Goal: Task Accomplishment & Management: Manage account settings

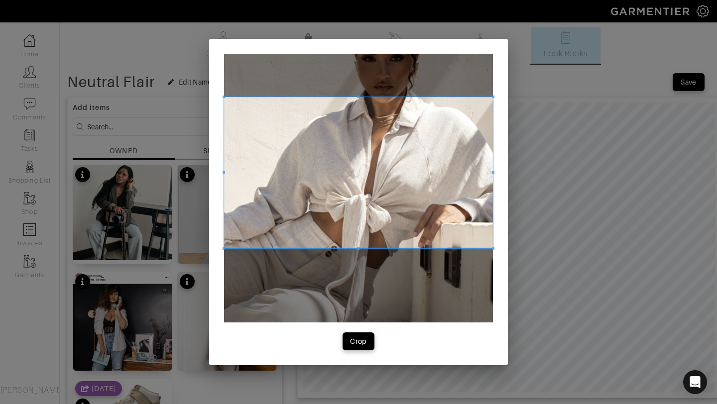
click at [368, 222] on span at bounding box center [358, 172] width 269 height 151
click at [358, 344] on div "Crop" at bounding box center [358, 342] width 17 height 10
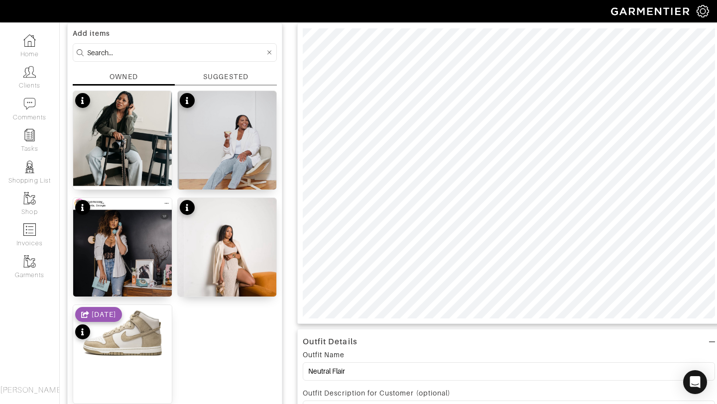
scroll to position [64, 0]
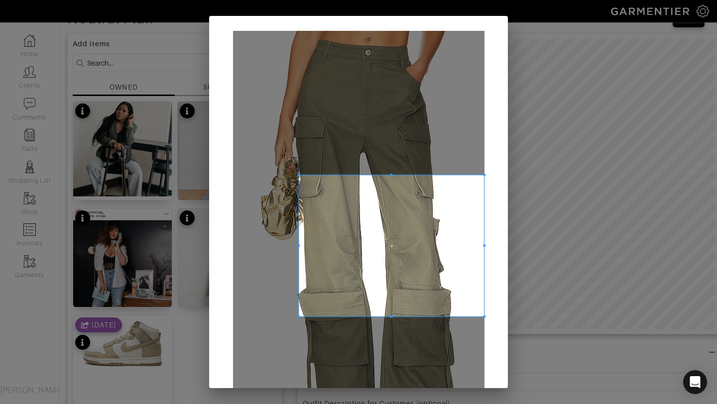
click at [297, 219] on span at bounding box center [298, 245] width 2 height 141
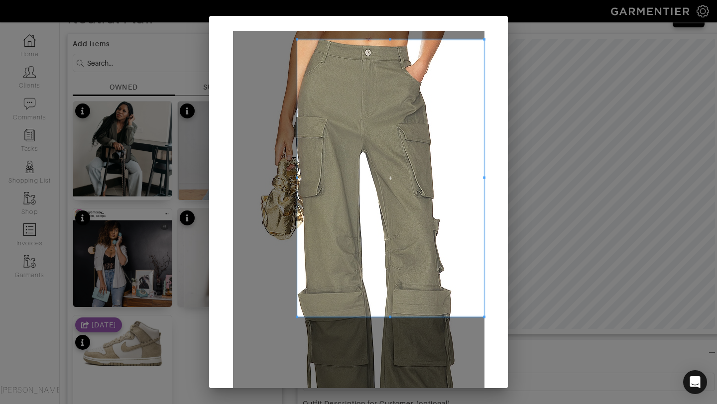
click at [370, 40] on span at bounding box center [390, 39] width 187 height 2
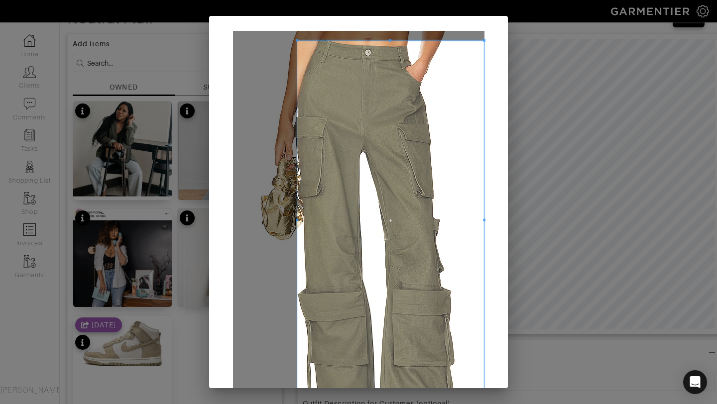
click at [397, 402] on div "Crop" at bounding box center [358, 202] width 717 height 404
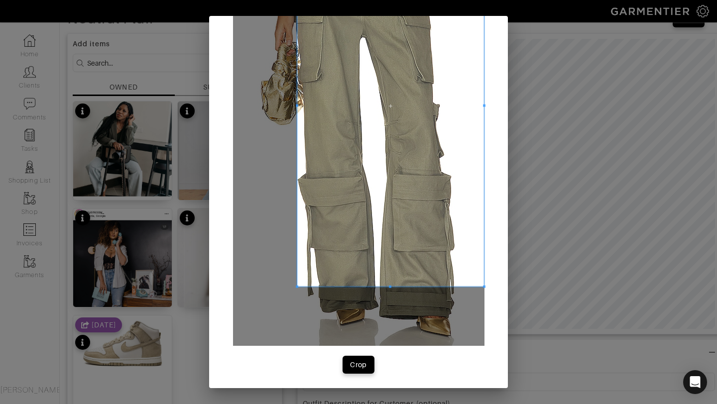
scroll to position [116, 0]
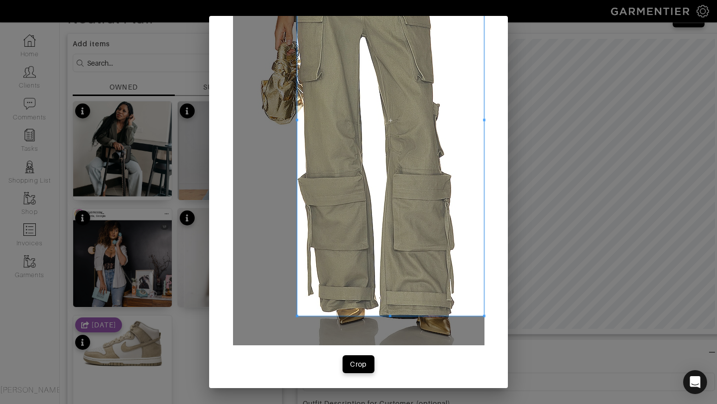
click at [392, 317] on span at bounding box center [390, 316] width 187 height 2
click at [358, 363] on div "Crop" at bounding box center [358, 365] width 17 height 10
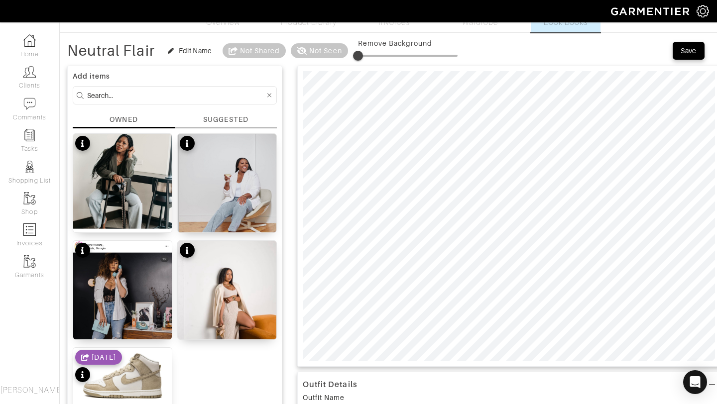
scroll to position [30, 0]
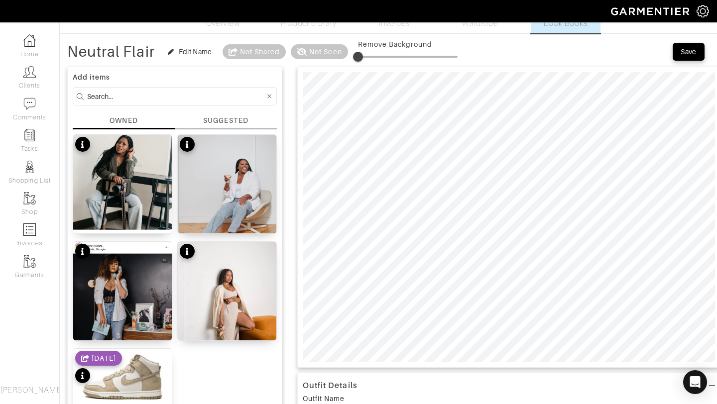
click at [245, 123] on div "SUGGESTED" at bounding box center [225, 121] width 45 height 10
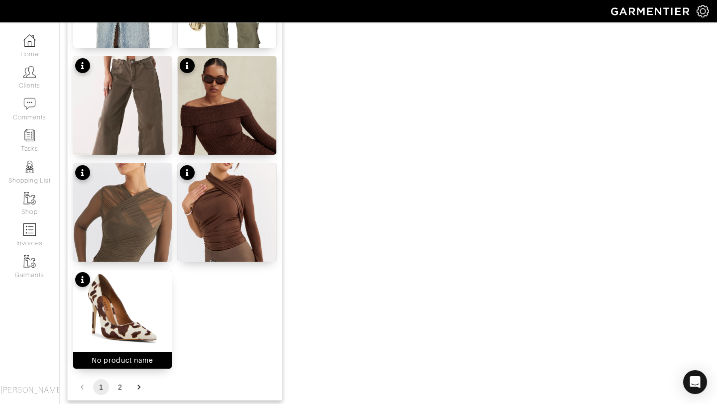
scroll to position [1185, 0]
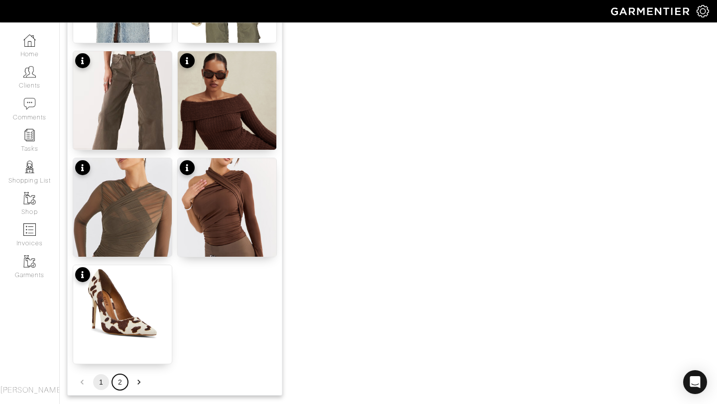
click at [121, 383] on button "2" at bounding box center [120, 383] width 16 height 16
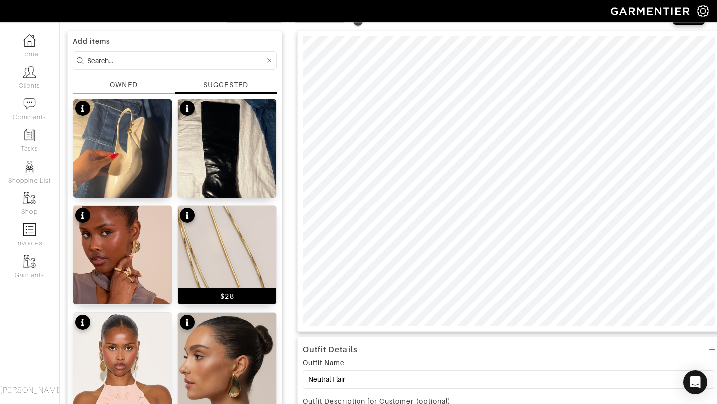
scroll to position [56, 0]
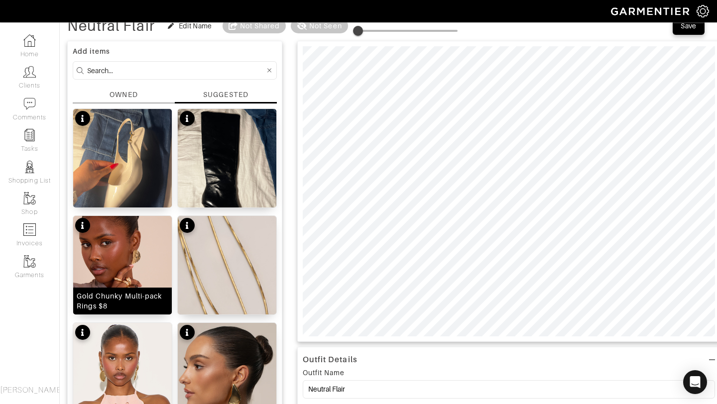
click at [130, 272] on img at bounding box center [122, 294] width 99 height 157
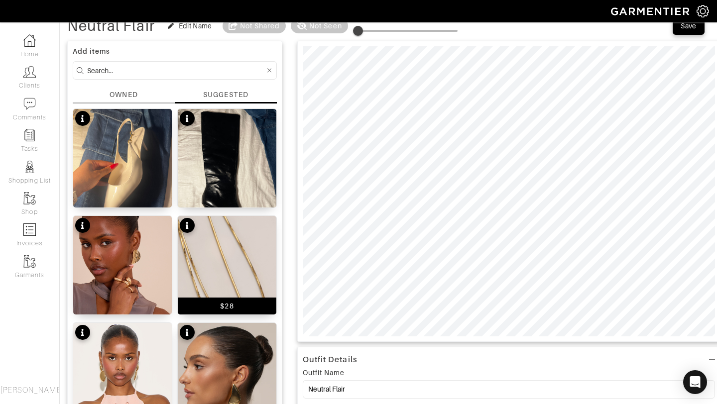
click at [194, 247] on img at bounding box center [227, 290] width 99 height 148
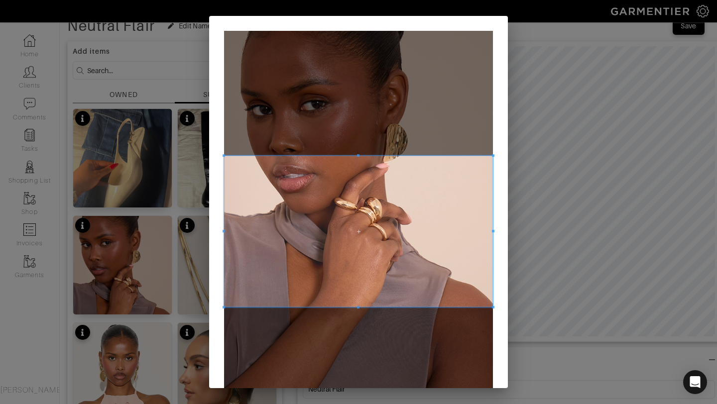
click at [364, 217] on span at bounding box center [358, 231] width 269 height 151
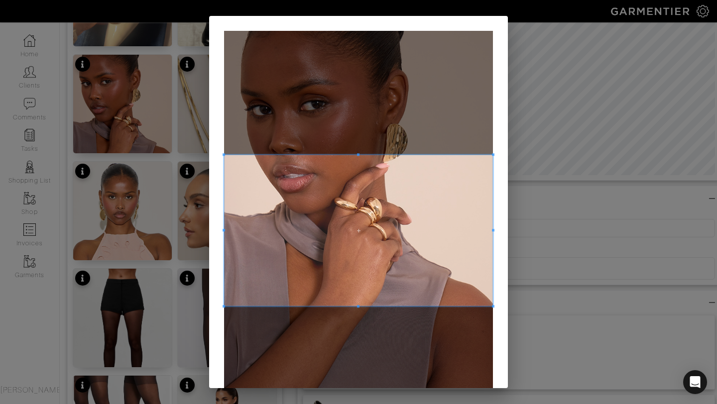
scroll to position [114, 0]
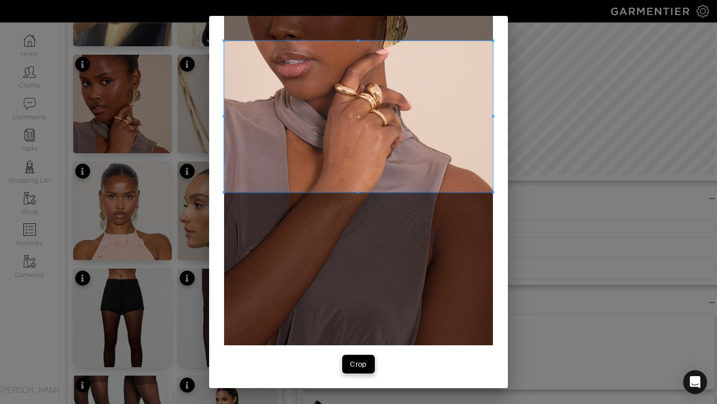
click at [359, 366] on div "Crop" at bounding box center [358, 365] width 17 height 10
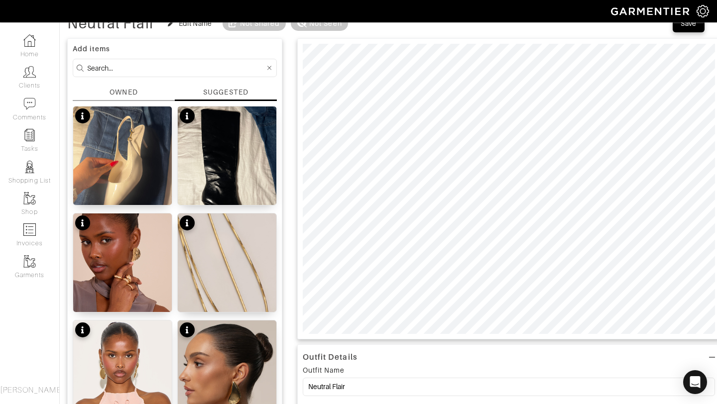
scroll to position [58, 0]
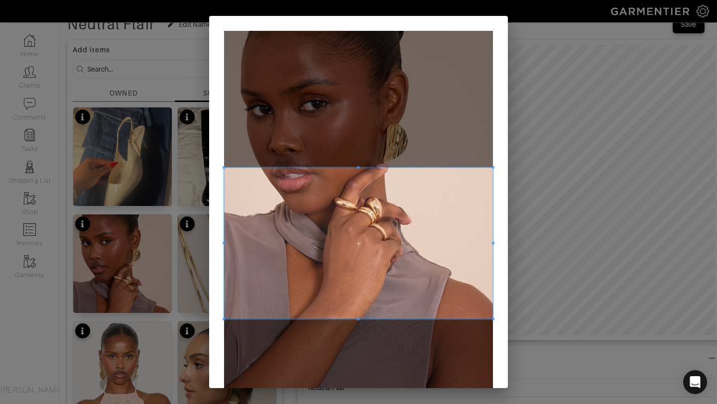
click at [386, 207] on span at bounding box center [358, 243] width 269 height 151
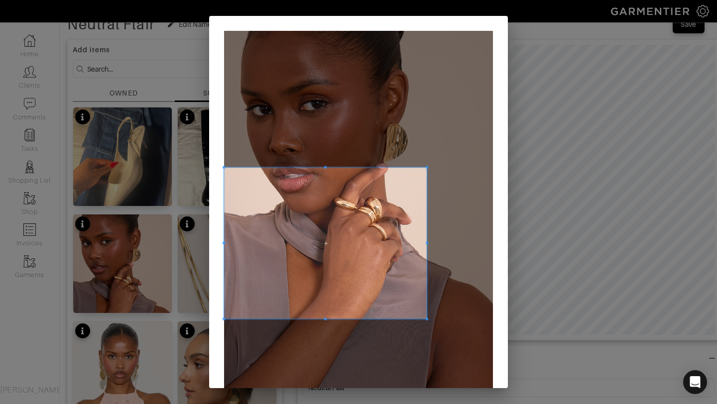
click at [426, 233] on span at bounding box center [427, 243] width 2 height 151
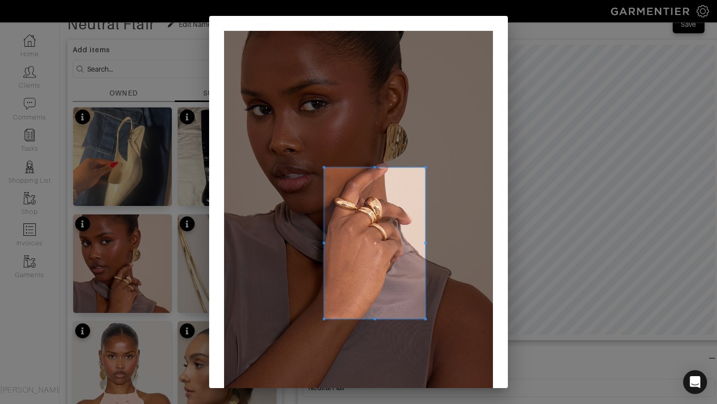
click at [324, 246] on div at bounding box center [374, 243] width 101 height 151
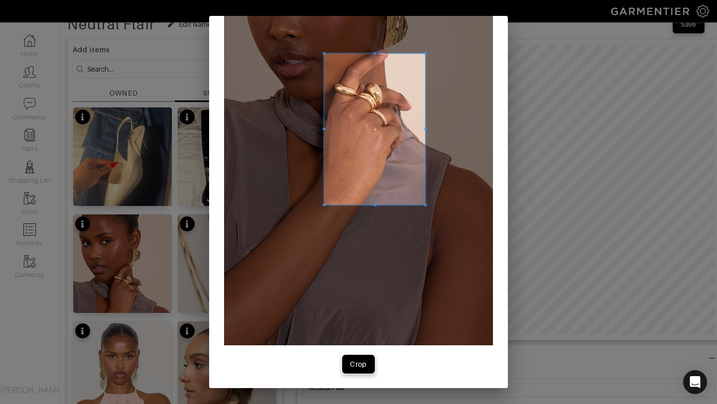
click at [369, 372] on button "Crop" at bounding box center [359, 365] width 32 height 18
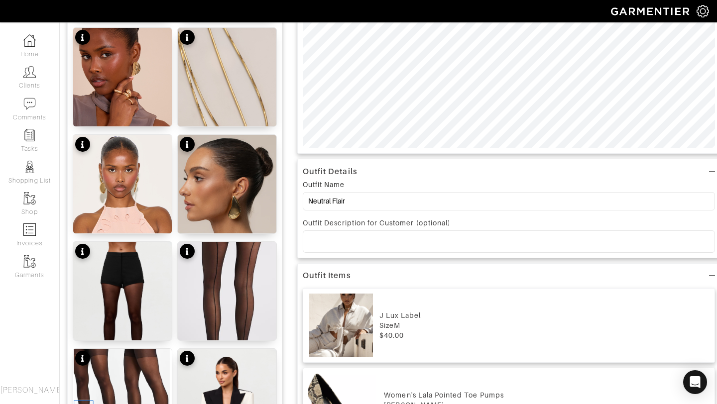
scroll to position [0, 0]
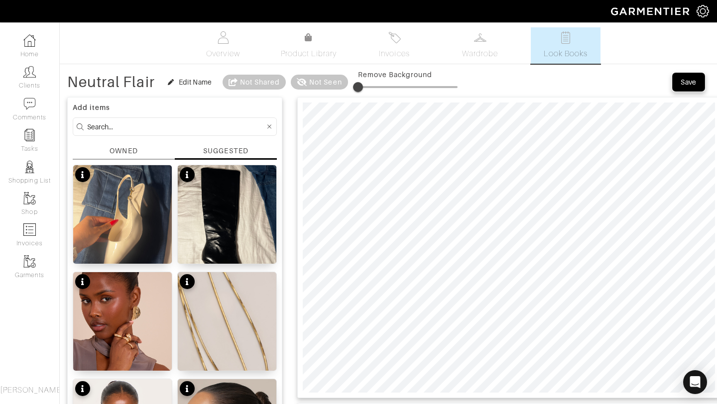
click at [690, 82] on div "Save" at bounding box center [689, 82] width 16 height 10
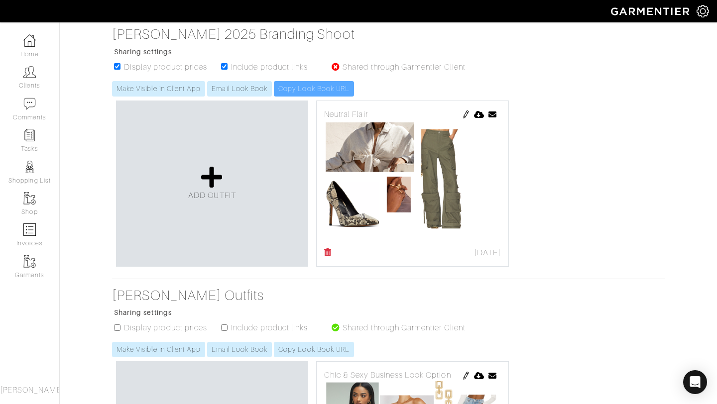
scroll to position [161, 0]
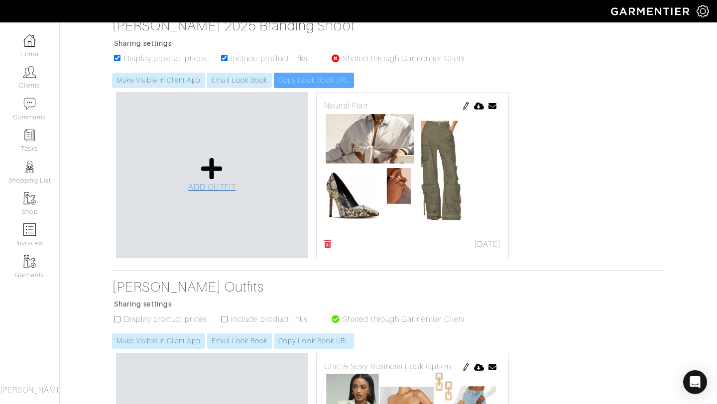
click at [226, 174] on link "ADD OUTFIT" at bounding box center [212, 175] width 48 height 36
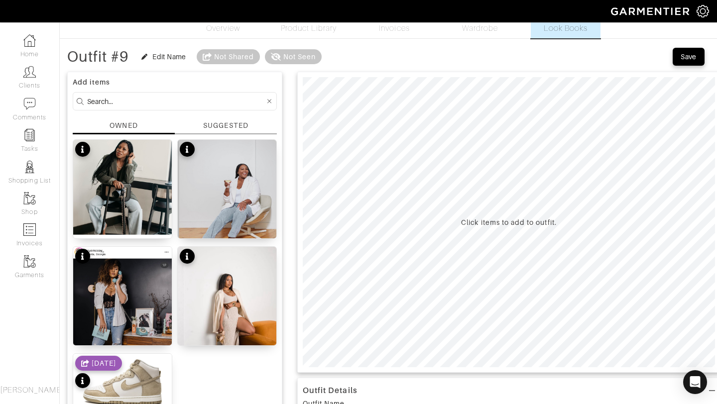
scroll to position [19, 0]
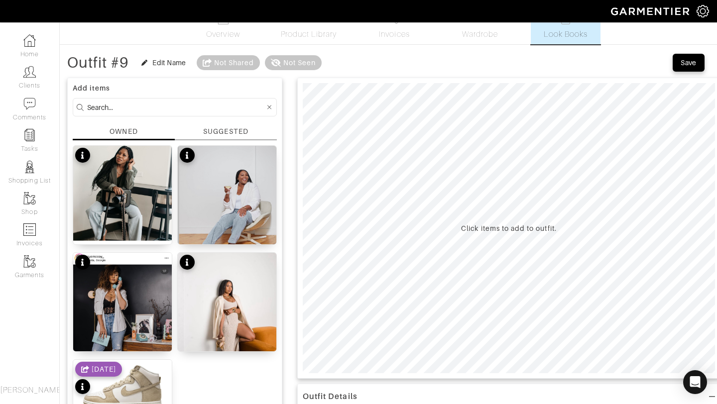
click at [227, 130] on div "SUGGESTED" at bounding box center [225, 132] width 45 height 10
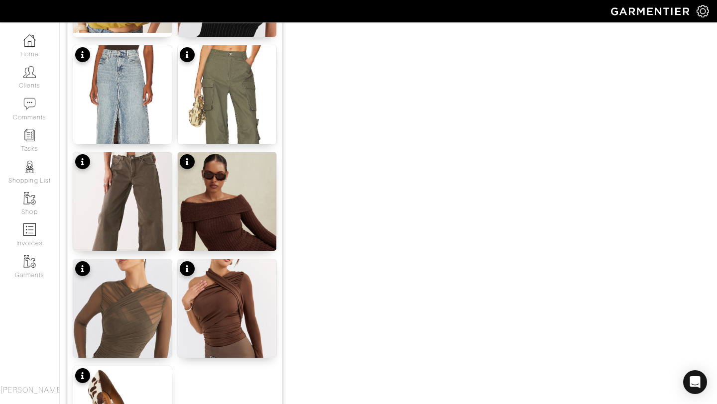
scroll to position [1224, 0]
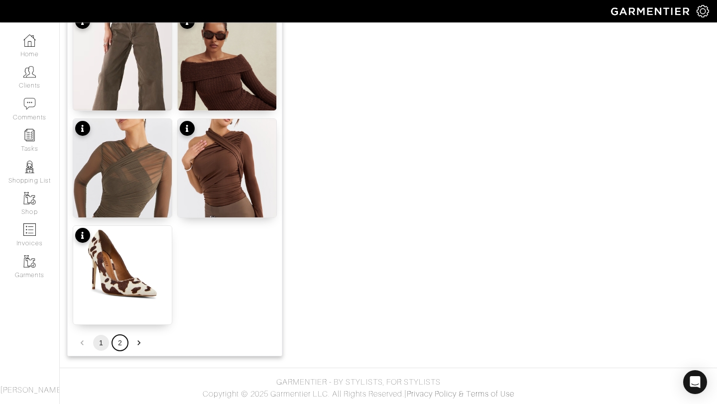
click at [121, 346] on button "2" at bounding box center [120, 343] width 16 height 16
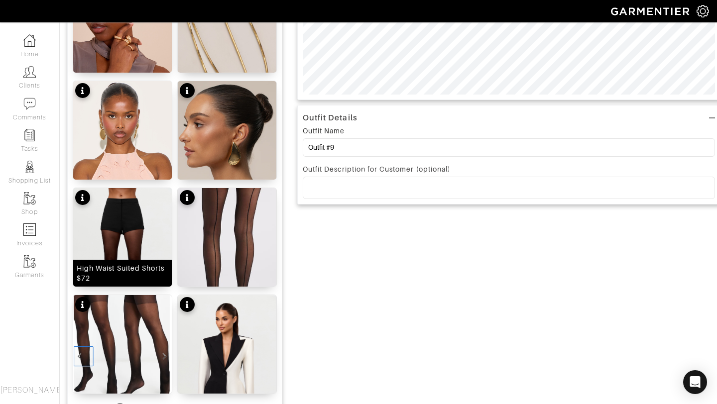
scroll to position [309, 0]
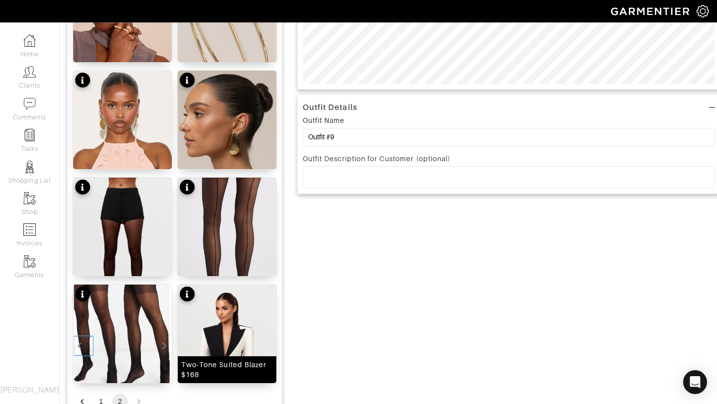
click at [220, 354] on img at bounding box center [227, 359] width 99 height 148
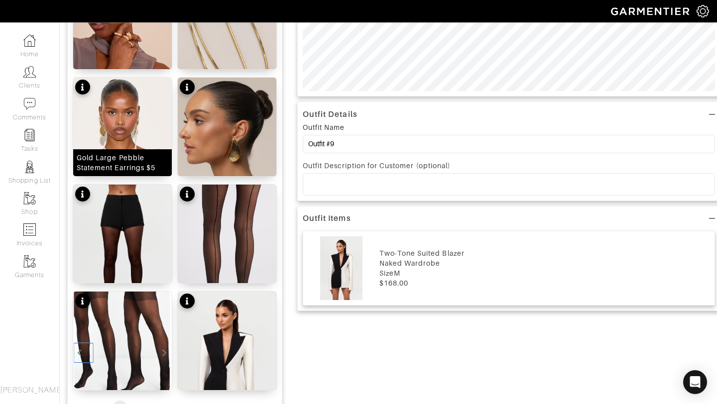
scroll to position [302, 0]
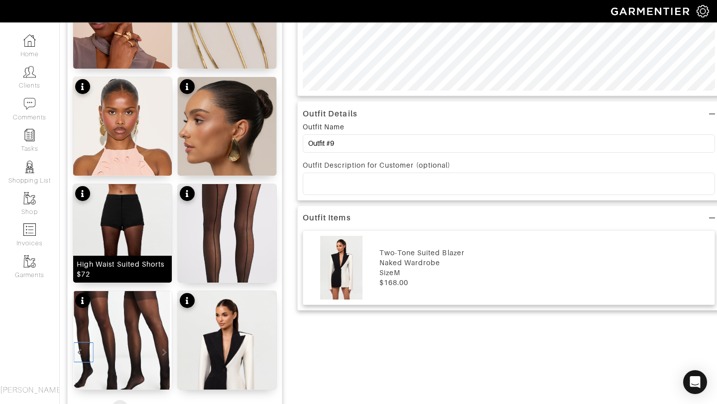
click at [109, 230] on img at bounding box center [122, 258] width 99 height 148
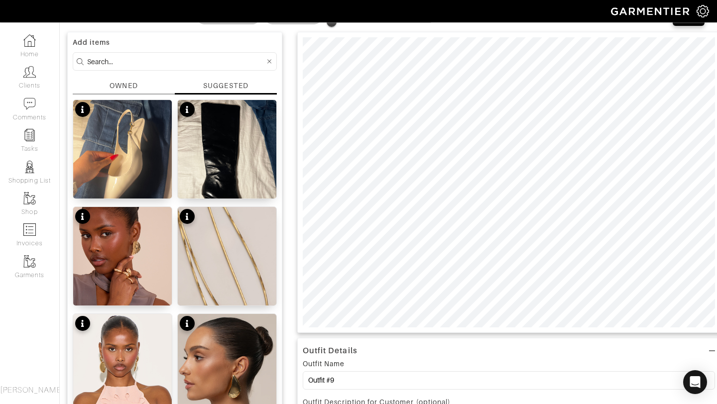
scroll to position [0, 0]
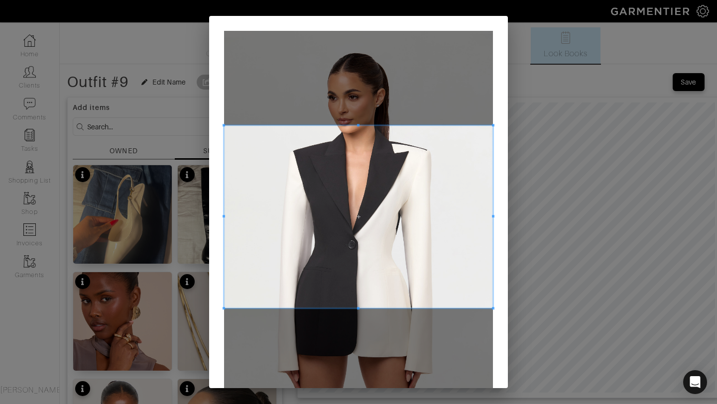
click at [359, 127] on span at bounding box center [358, 125] width 2 height 2
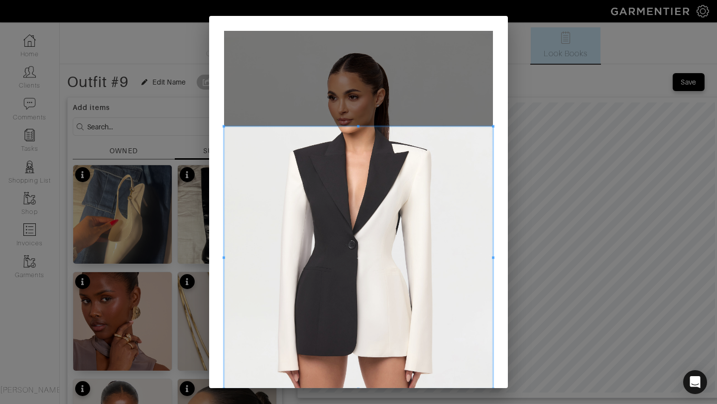
click at [359, 389] on div "Crop" at bounding box center [358, 202] width 717 height 404
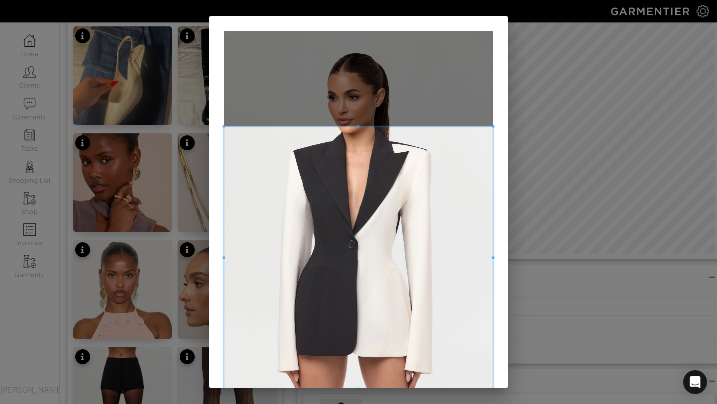
scroll to position [89, 0]
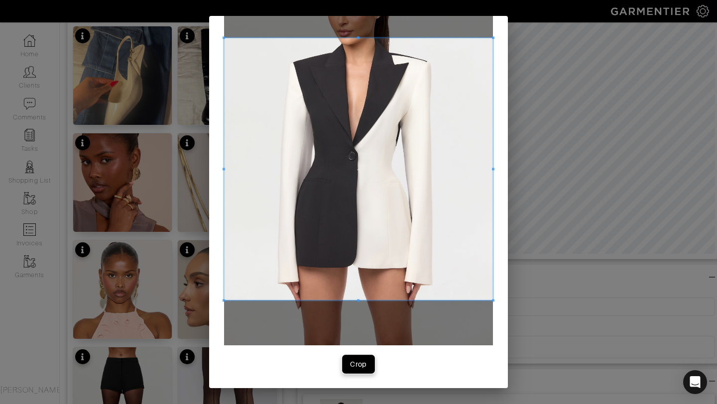
click at [370, 360] on button "Crop" at bounding box center [359, 365] width 32 height 18
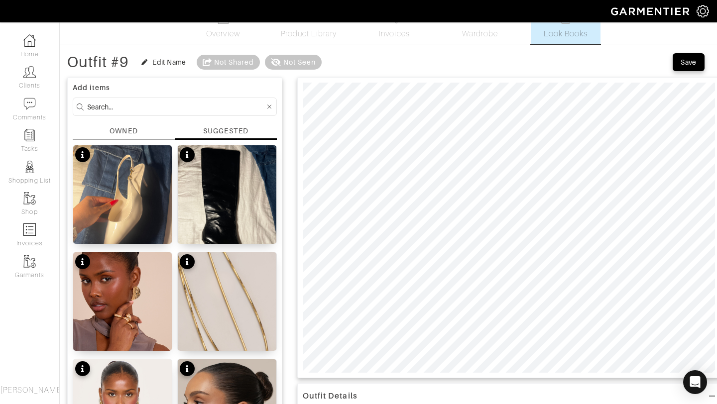
scroll to position [0, 0]
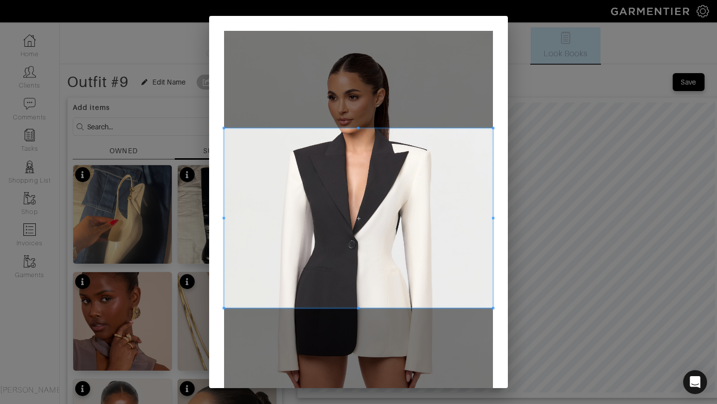
click at [362, 129] on div at bounding box center [358, 219] width 269 height 180
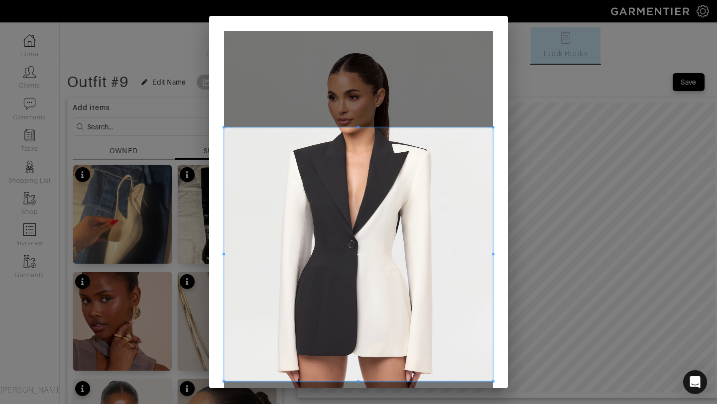
click at [356, 381] on div at bounding box center [358, 255] width 269 height 254
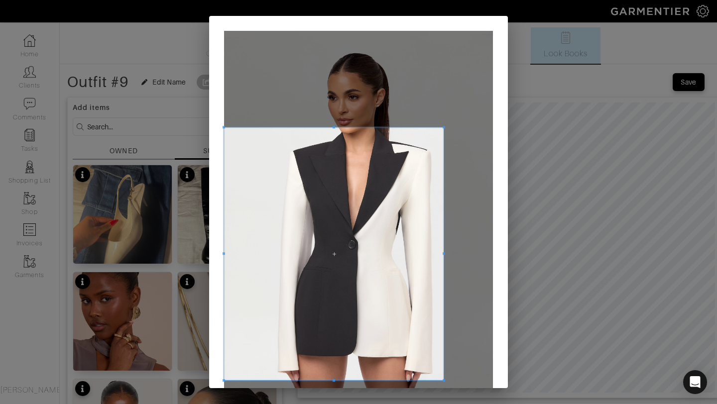
click at [443, 253] on span at bounding box center [444, 254] width 2 height 2
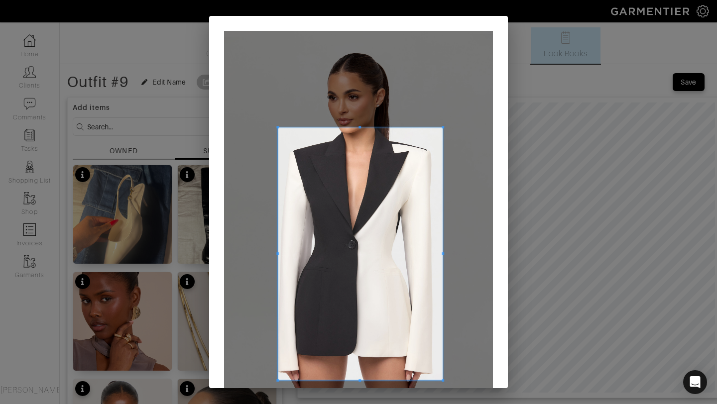
click at [279, 248] on span at bounding box center [277, 254] width 2 height 253
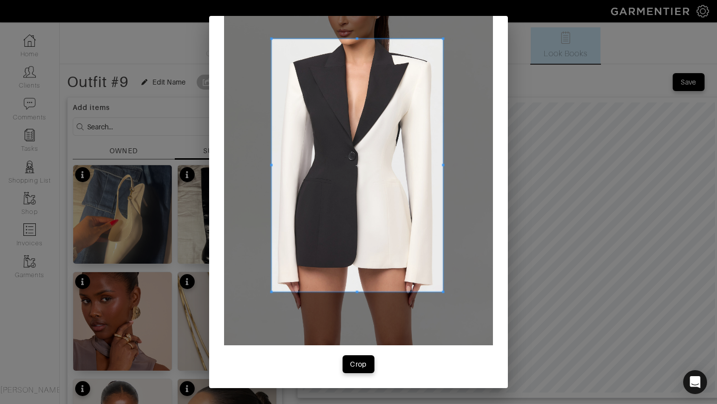
click at [271, 165] on span at bounding box center [271, 165] width 2 height 2
click at [352, 368] on div "Crop" at bounding box center [358, 365] width 17 height 10
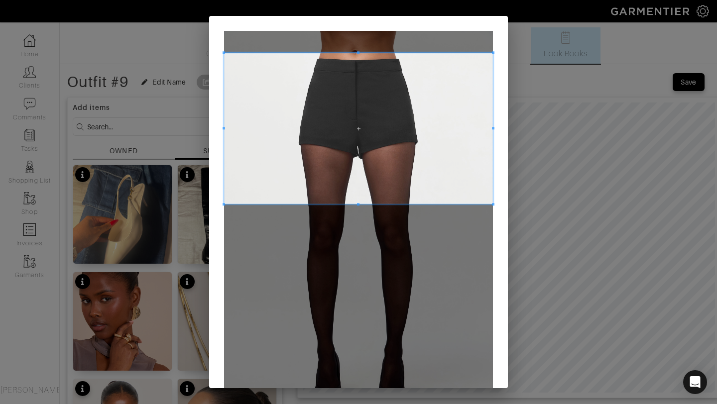
click at [446, 95] on span at bounding box center [358, 128] width 269 height 151
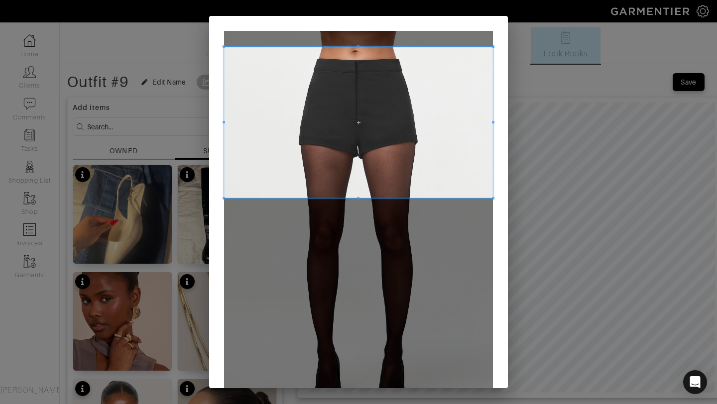
click at [361, 193] on span at bounding box center [358, 122] width 269 height 151
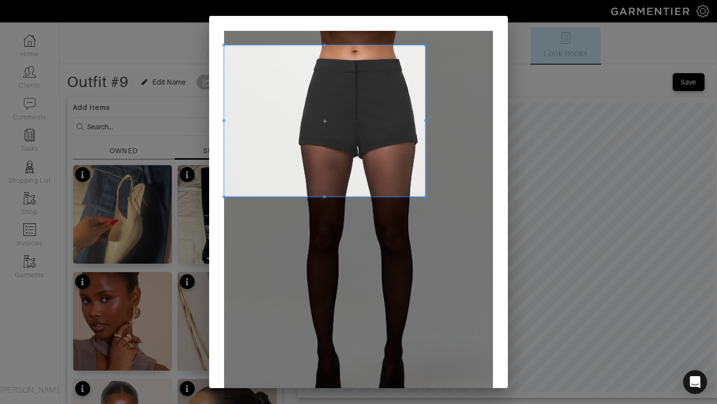
click at [424, 122] on span at bounding box center [425, 121] width 2 height 2
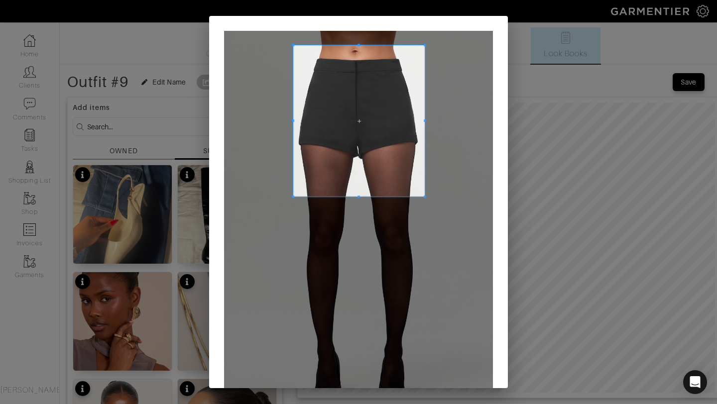
click at [293, 119] on div at bounding box center [359, 120] width 132 height 151
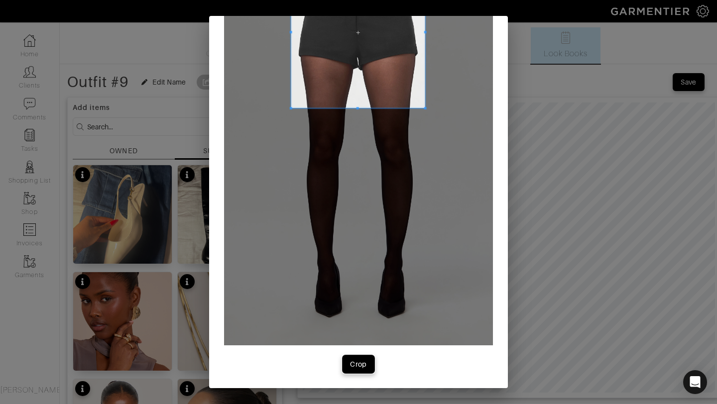
click at [359, 364] on div "Crop" at bounding box center [358, 365] width 17 height 10
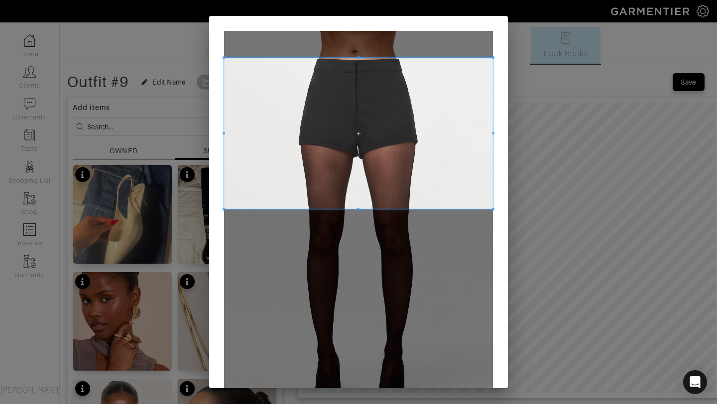
click at [364, 132] on span at bounding box center [358, 133] width 269 height 151
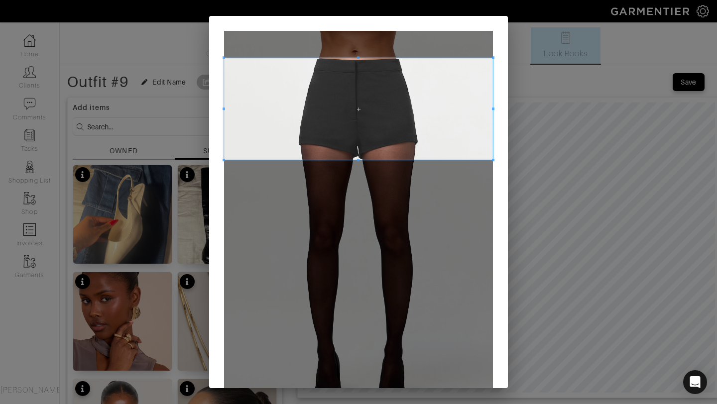
click at [354, 160] on div at bounding box center [358, 109] width 269 height 102
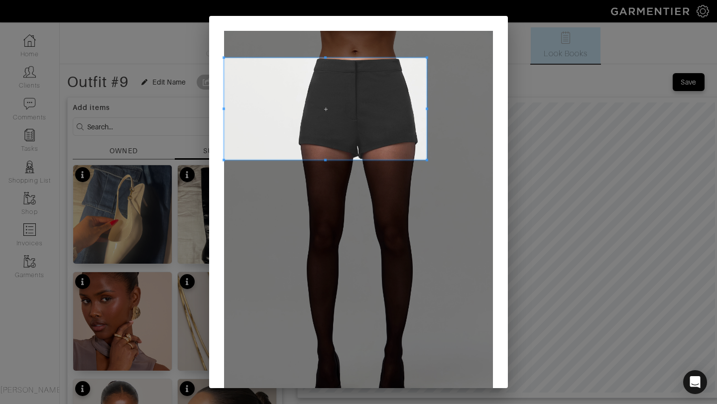
click at [426, 107] on div at bounding box center [325, 109] width 203 height 102
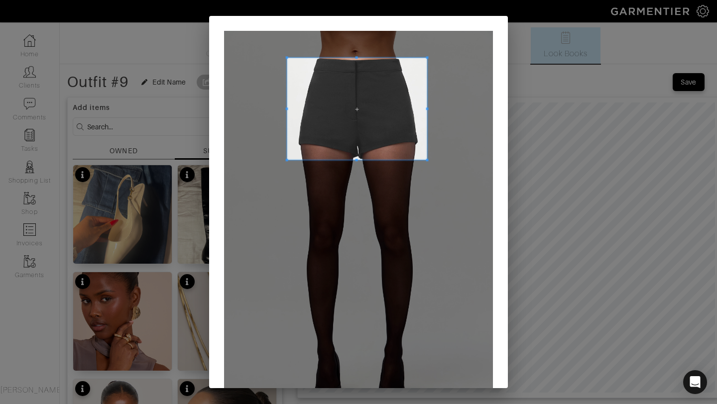
click at [287, 108] on div at bounding box center [357, 109] width 140 height 102
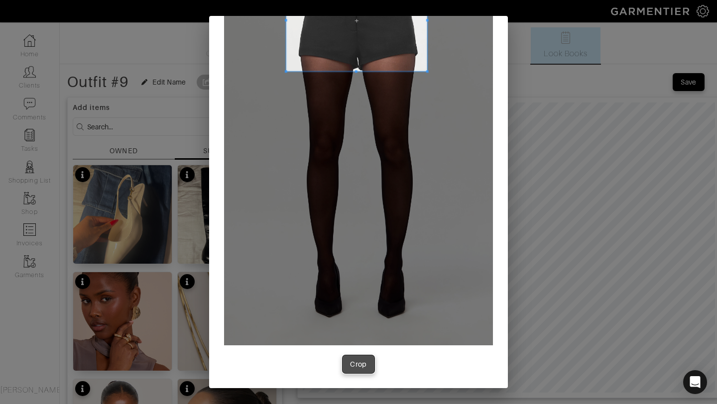
click at [357, 365] on div "Crop" at bounding box center [358, 365] width 17 height 10
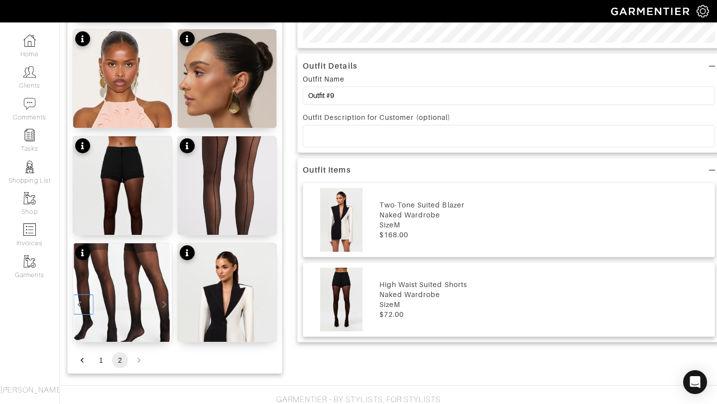
scroll to position [368, 0]
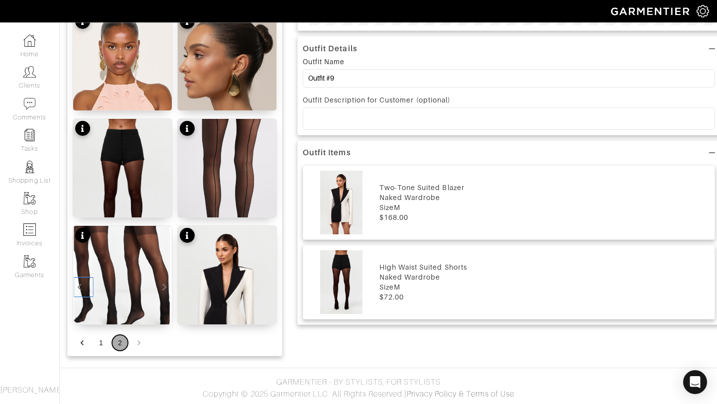
click at [120, 343] on button "2" at bounding box center [120, 343] width 16 height 16
click at [139, 342] on li "pagination navigation" at bounding box center [139, 343] width 19 height 16
click at [87, 344] on button "Go to previous page" at bounding box center [82, 343] width 16 height 16
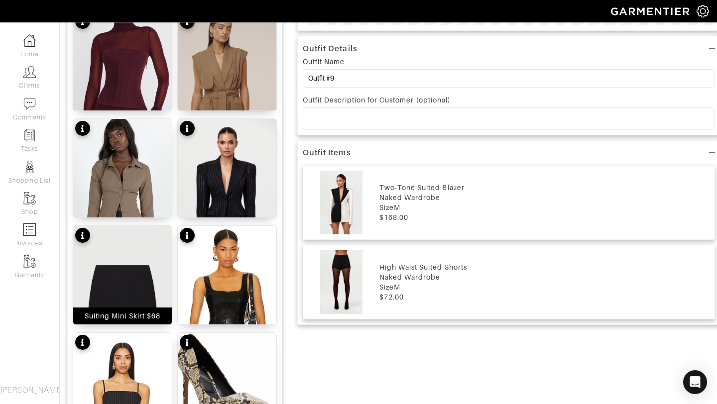
click at [135, 264] on img at bounding box center [122, 300] width 99 height 148
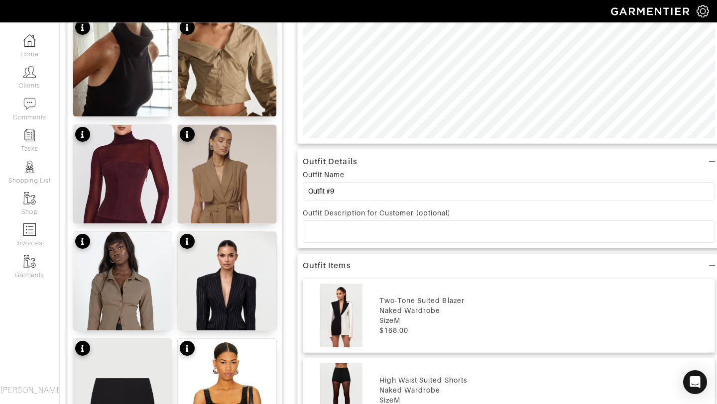
scroll to position [0, 0]
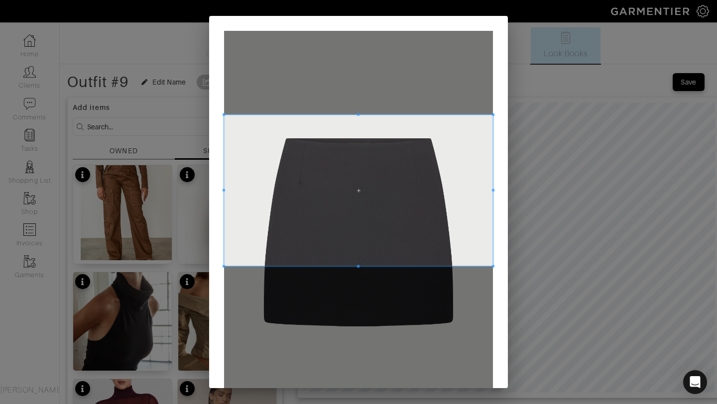
click at [354, 164] on span at bounding box center [358, 190] width 269 height 151
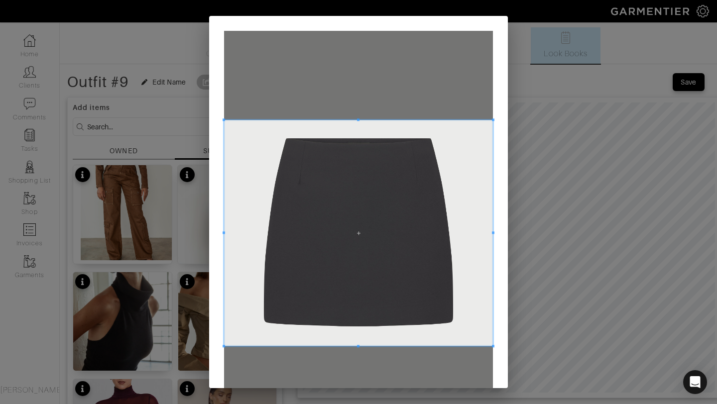
click at [358, 346] on span at bounding box center [358, 346] width 2 height 2
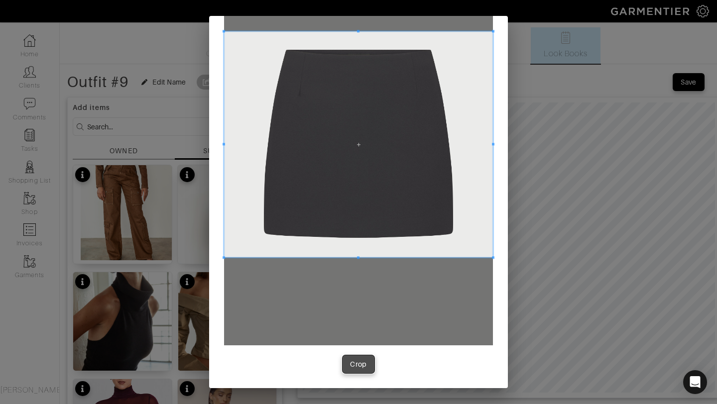
click at [365, 370] on button "Crop" at bounding box center [359, 365] width 32 height 18
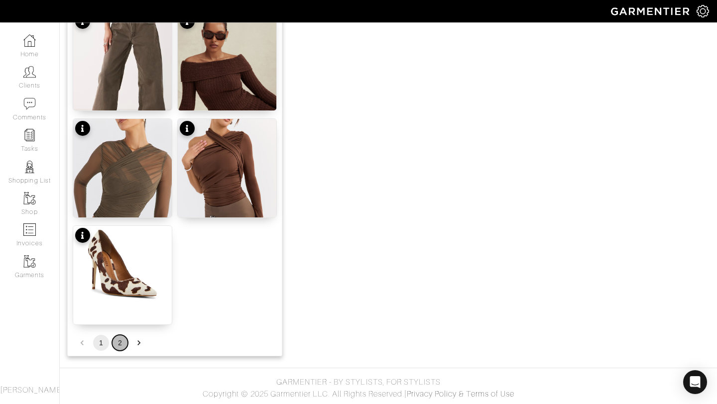
click at [114, 343] on button "2" at bounding box center [120, 343] width 16 height 16
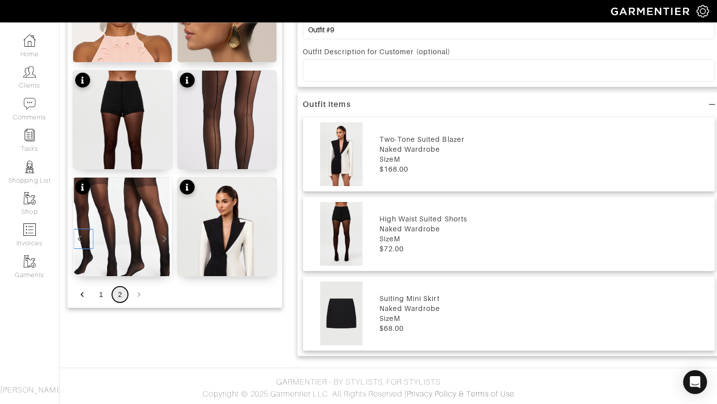
scroll to position [416, 0]
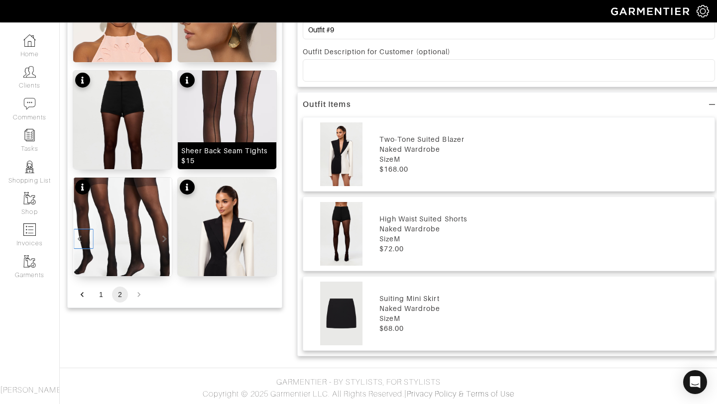
click at [218, 132] on img at bounding box center [227, 146] width 99 height 151
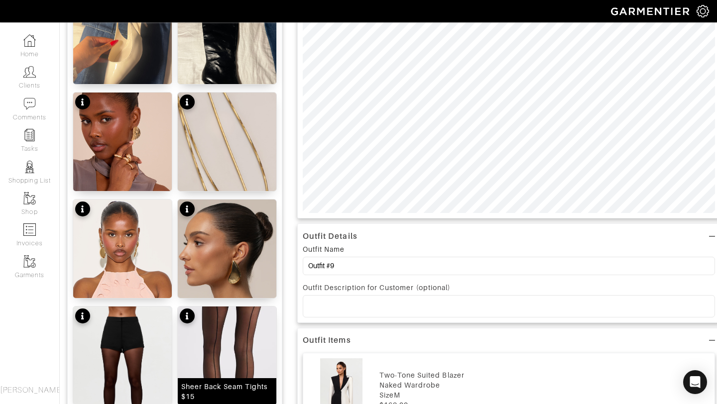
scroll to position [0, 0]
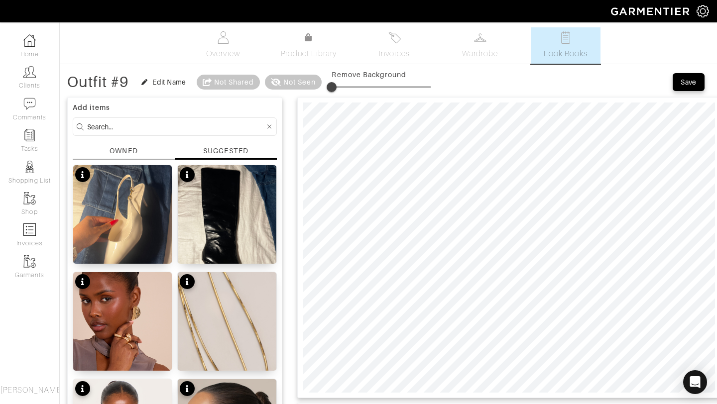
click at [222, 202] on img at bounding box center [227, 231] width 99 height 132
click at [338, 82] on span at bounding box center [337, 87] width 10 height 10
type input "0"
drag, startPoint x: 345, startPoint y: 83, endPoint x: 234, endPoint y: 77, distance: 110.7
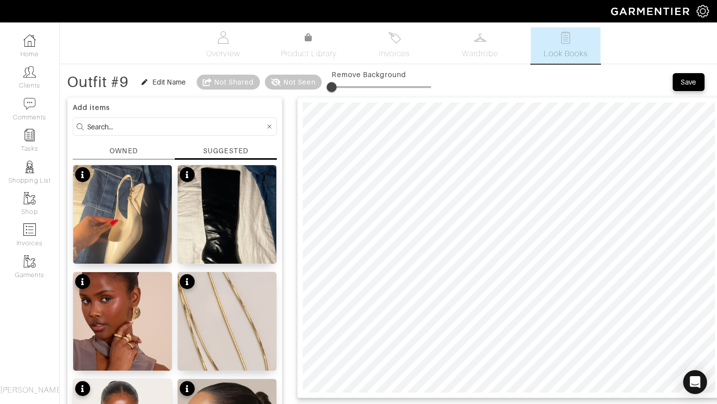
click at [234, 77] on div "Outfit #9 Edit Name Not Shared Not Seen Remove Background" at bounding box center [249, 82] width 364 height 20
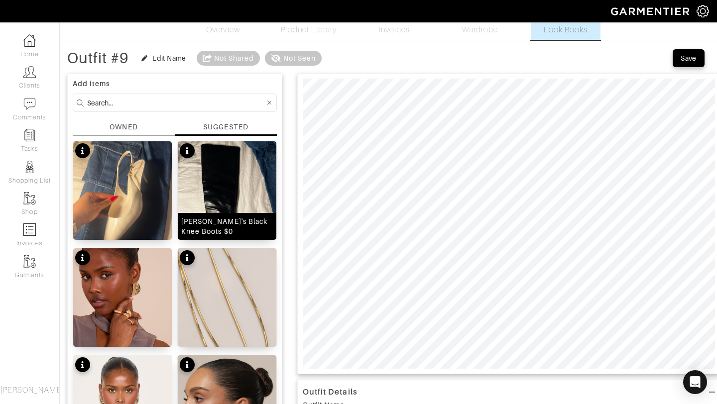
click at [240, 176] on img at bounding box center [227, 207] width 99 height 132
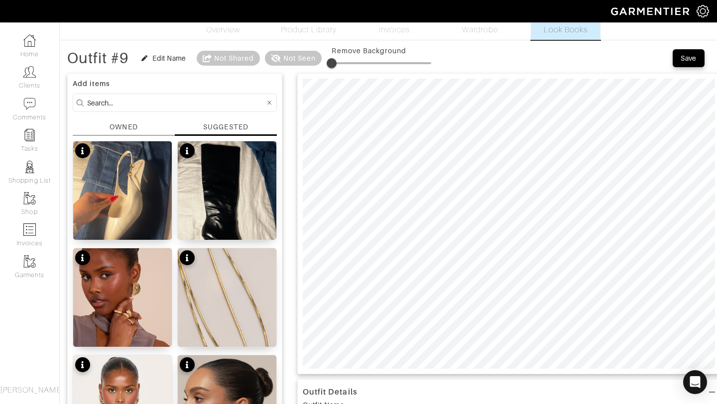
drag, startPoint x: 335, startPoint y: 61, endPoint x: 287, endPoint y: 60, distance: 47.8
click at [287, 60] on div "Outfit #9 Edit Name Not Shared Not Seen Remove Background" at bounding box center [249, 58] width 364 height 20
type input "0"
drag, startPoint x: 334, startPoint y: 61, endPoint x: 258, endPoint y: 56, distance: 75.8
click at [258, 56] on div "Outfit #9 Edit Name Not Shared Not Seen Remove Background" at bounding box center [249, 58] width 364 height 20
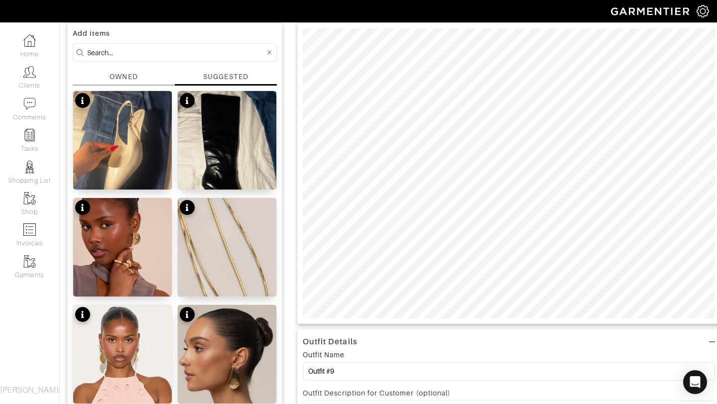
scroll to position [72, 0]
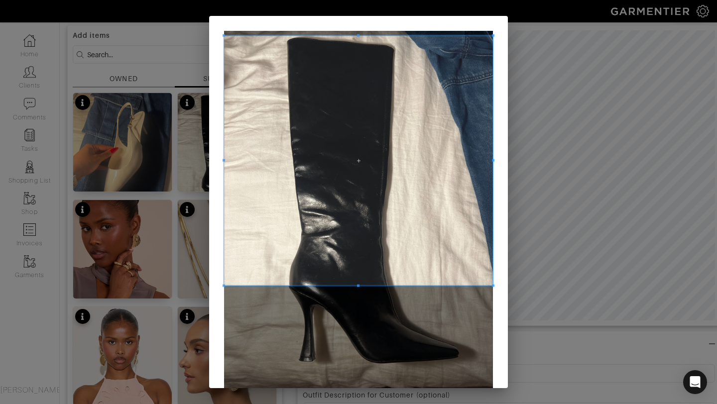
click at [350, 36] on div at bounding box center [358, 161] width 269 height 250
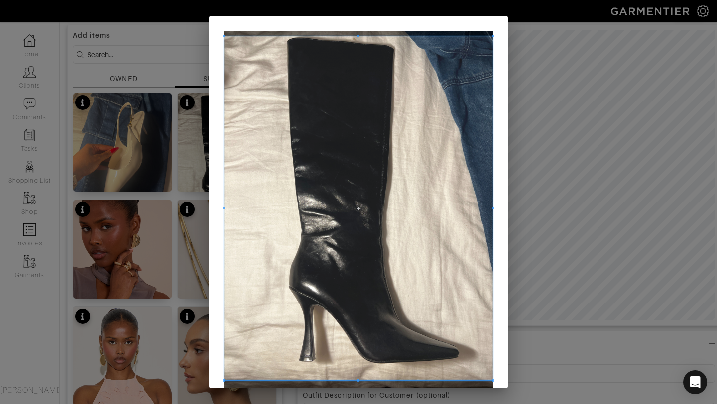
click at [358, 381] on span at bounding box center [358, 381] width 2 height 2
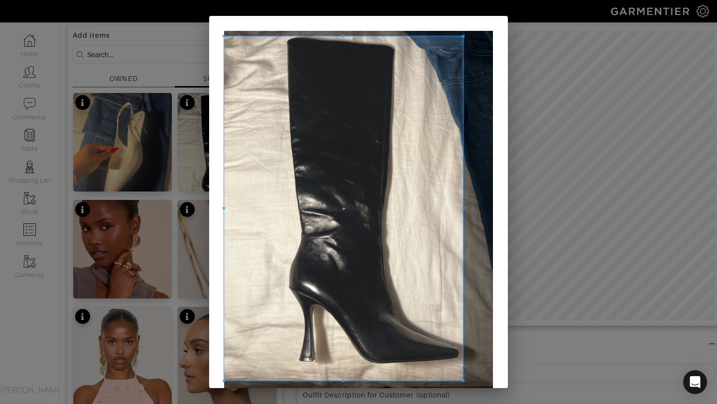
click at [463, 209] on span at bounding box center [463, 208] width 2 height 2
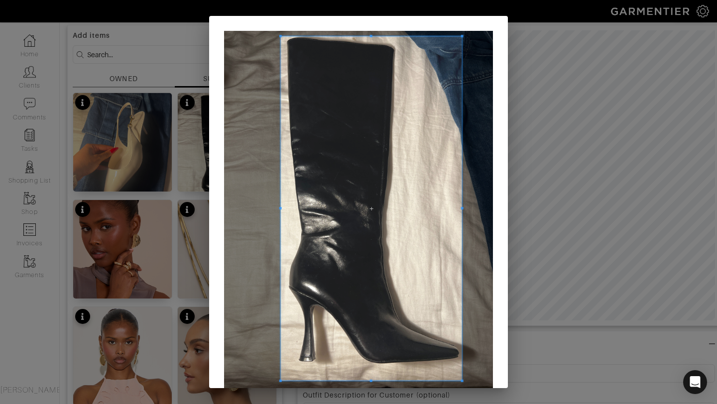
click at [281, 205] on span at bounding box center [280, 208] width 2 height 345
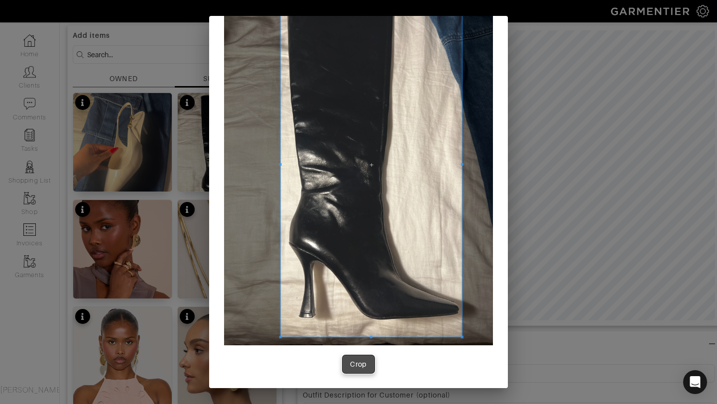
click at [361, 366] on div "Crop" at bounding box center [358, 365] width 17 height 10
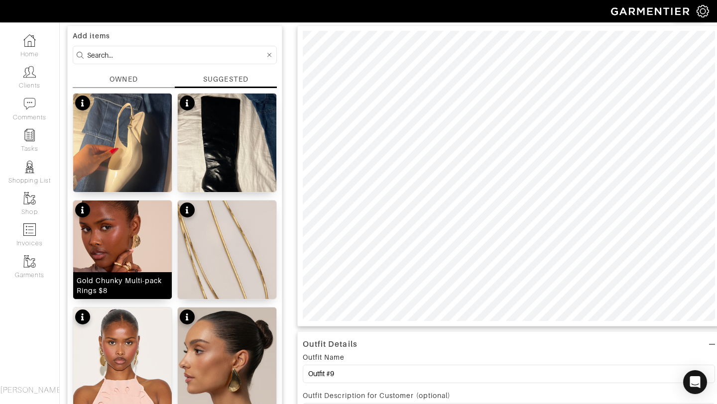
scroll to position [75, 0]
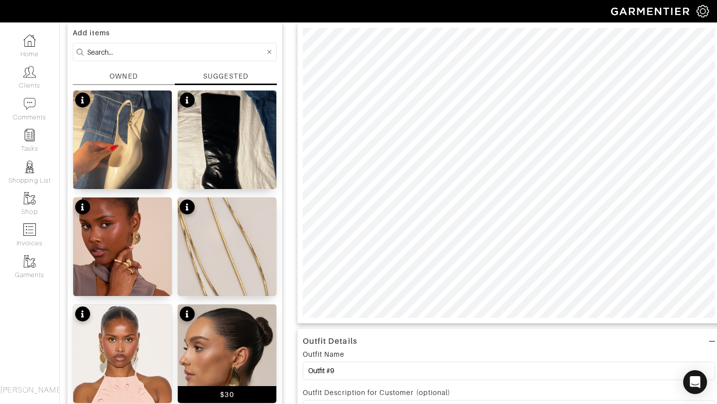
click at [222, 353] on img at bounding box center [227, 367] width 99 height 124
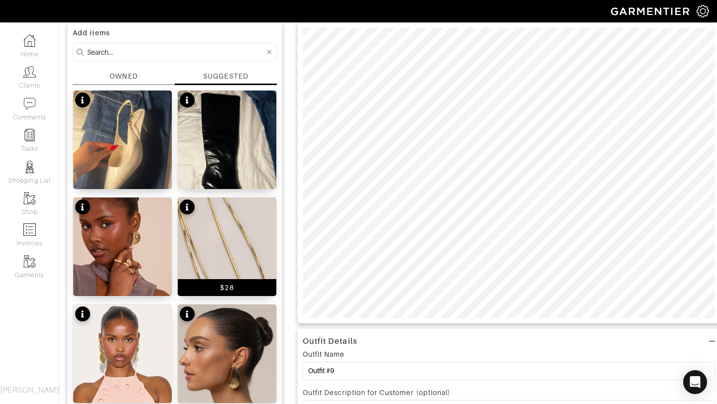
scroll to position [0, 0]
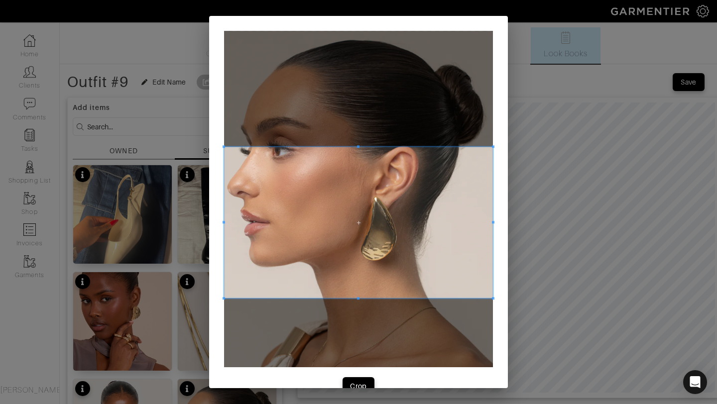
click at [391, 207] on span at bounding box center [358, 222] width 269 height 151
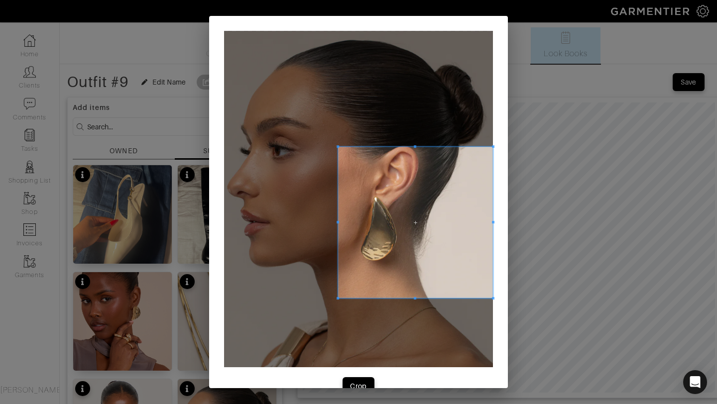
click at [339, 223] on div at bounding box center [415, 222] width 155 height 151
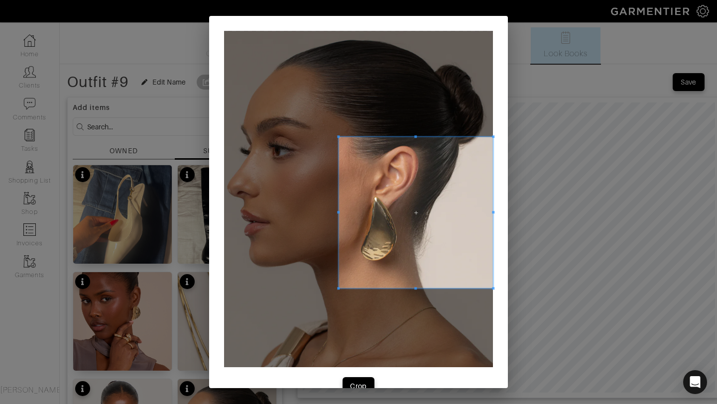
click at [383, 236] on span at bounding box center [416, 212] width 154 height 151
click at [358, 379] on button "Crop" at bounding box center [359, 387] width 32 height 18
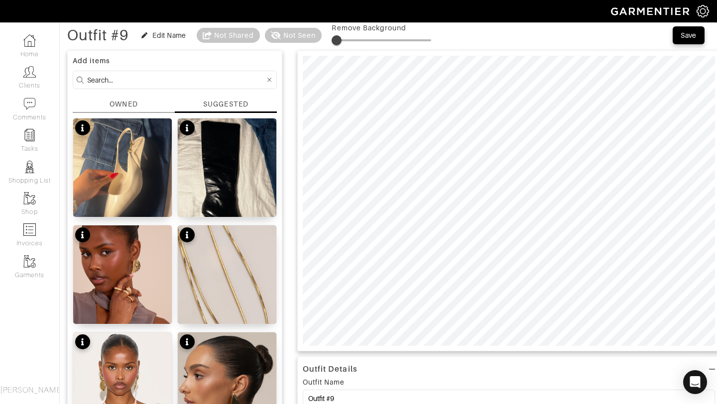
scroll to position [43, 0]
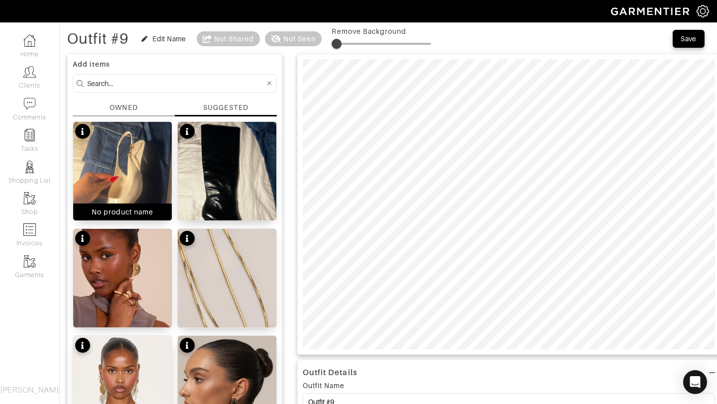
click at [121, 179] on img at bounding box center [122, 188] width 99 height 132
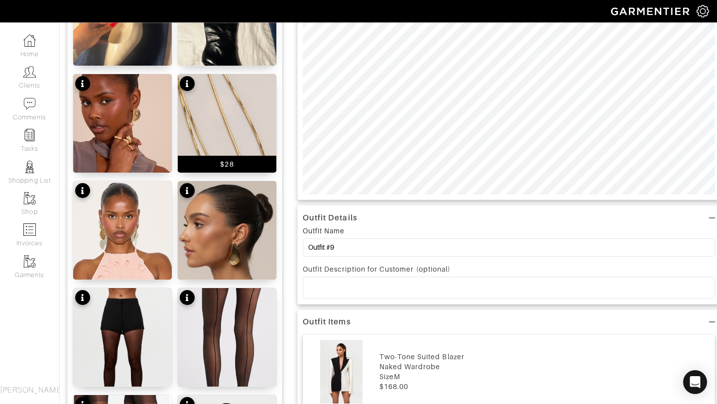
scroll to position [109, 0]
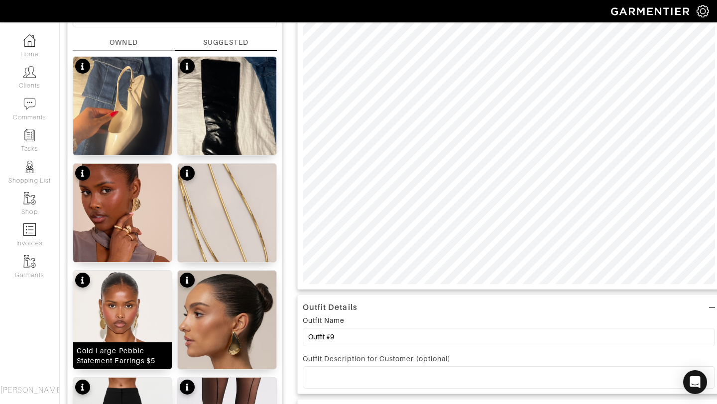
click at [118, 326] on img at bounding box center [122, 349] width 99 height 157
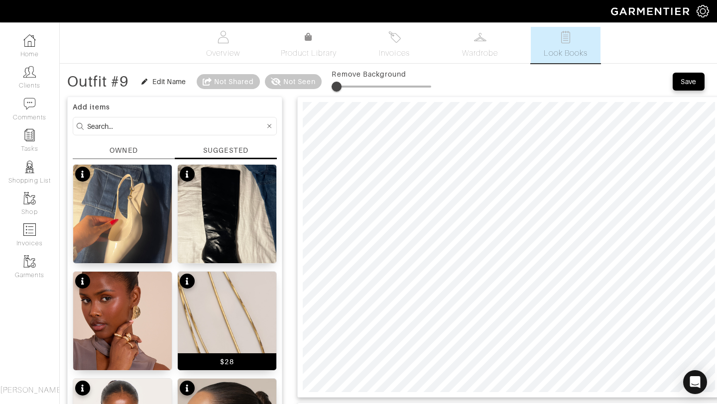
scroll to position [0, 0]
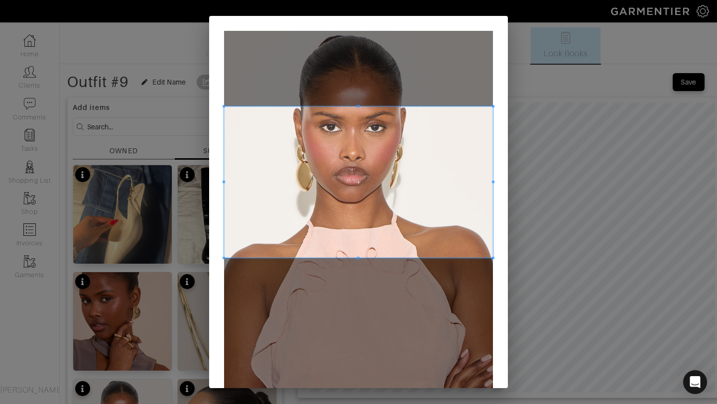
click at [381, 198] on span at bounding box center [358, 182] width 269 height 151
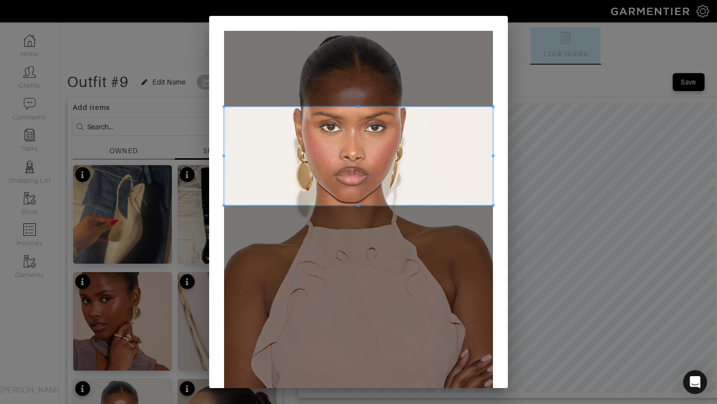
click at [356, 204] on div at bounding box center [358, 156] width 269 height 99
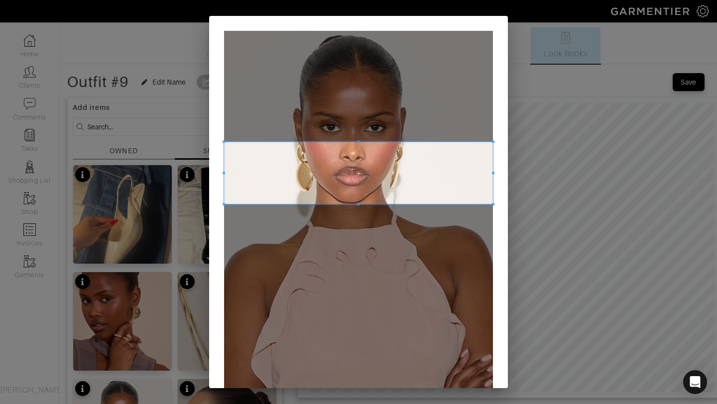
click at [453, 140] on span at bounding box center [358, 141] width 269 height 2
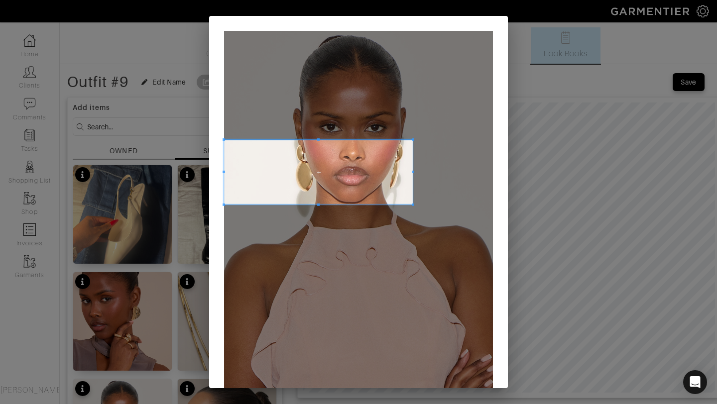
click at [412, 173] on span at bounding box center [413, 172] width 2 height 2
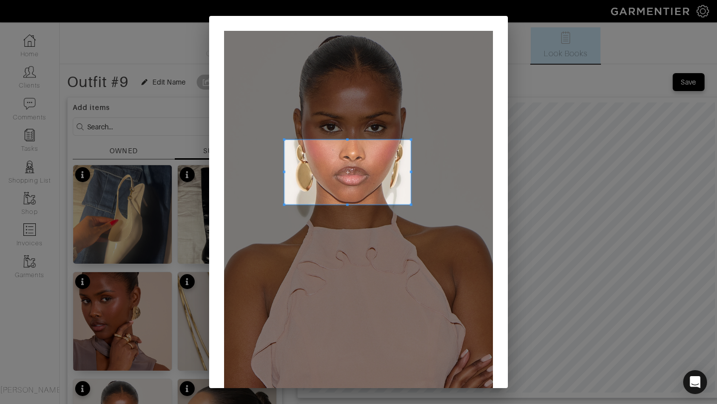
click at [283, 172] on span at bounding box center [284, 172] width 2 height 2
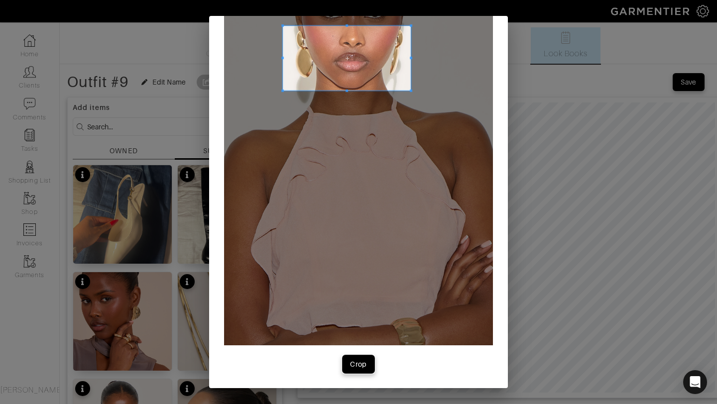
click at [358, 365] on div "Crop" at bounding box center [358, 365] width 17 height 10
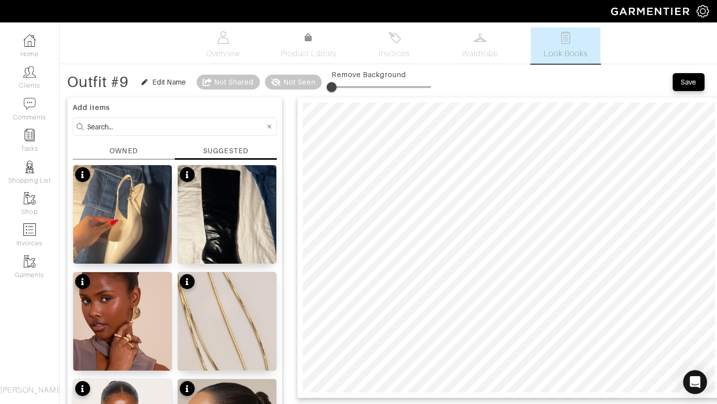
type input "5"
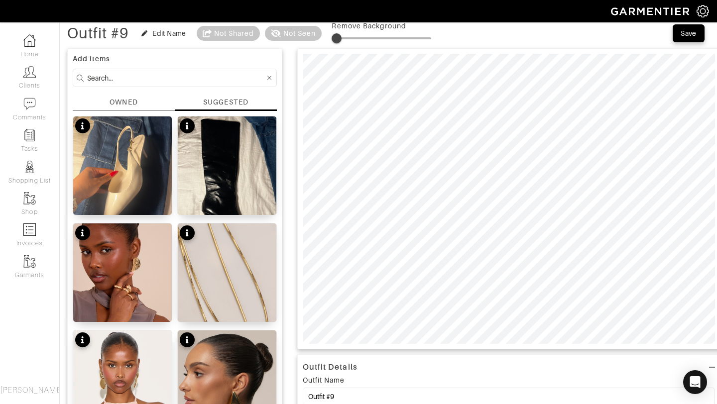
scroll to position [38, 0]
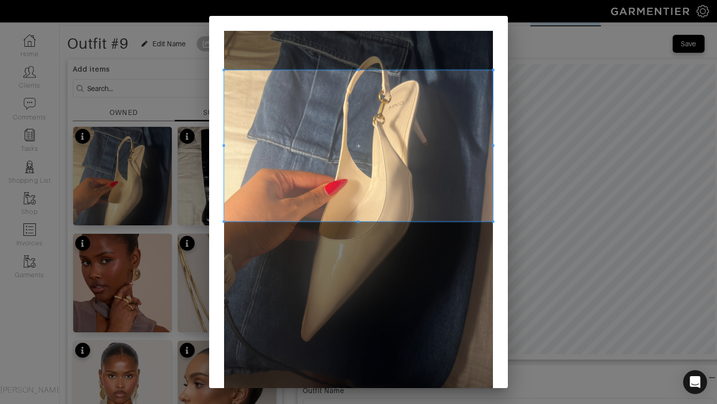
click at [401, 124] on span at bounding box center [358, 145] width 269 height 151
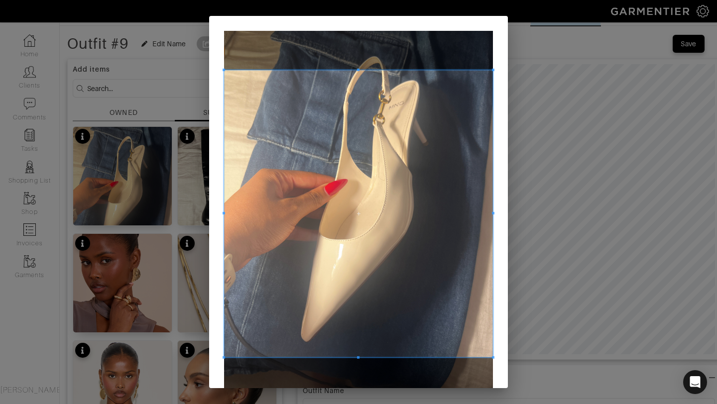
click at [356, 357] on span at bounding box center [358, 358] width 269 height 2
click at [222, 212] on div "Crop" at bounding box center [358, 224] width 299 height 416
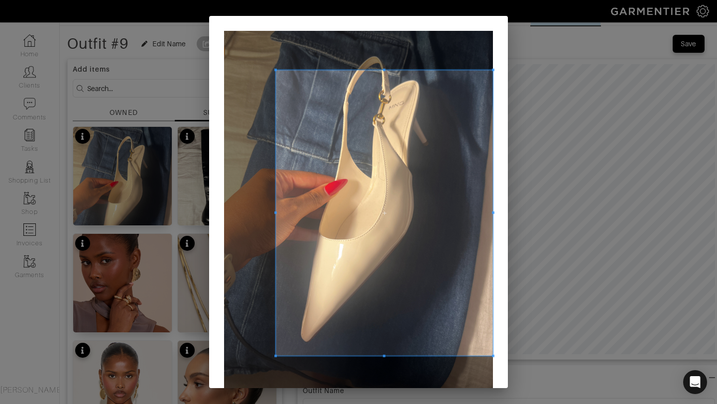
click at [276, 229] on div at bounding box center [384, 213] width 217 height 286
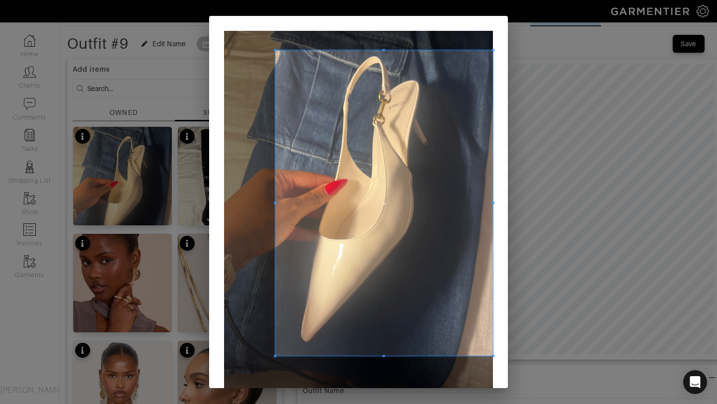
click at [378, 50] on div at bounding box center [384, 203] width 218 height 306
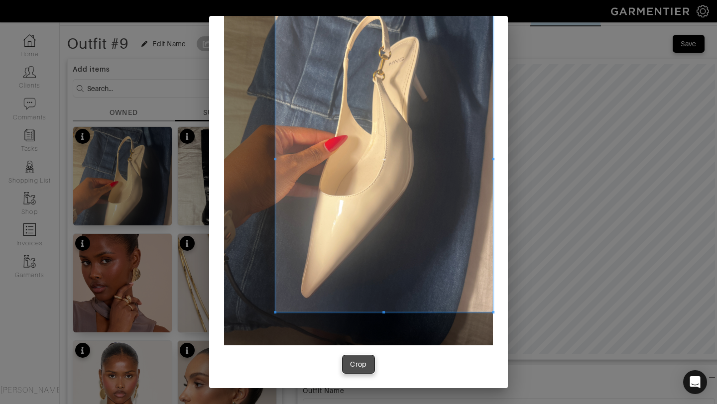
click at [365, 362] on div "Crop" at bounding box center [358, 365] width 17 height 10
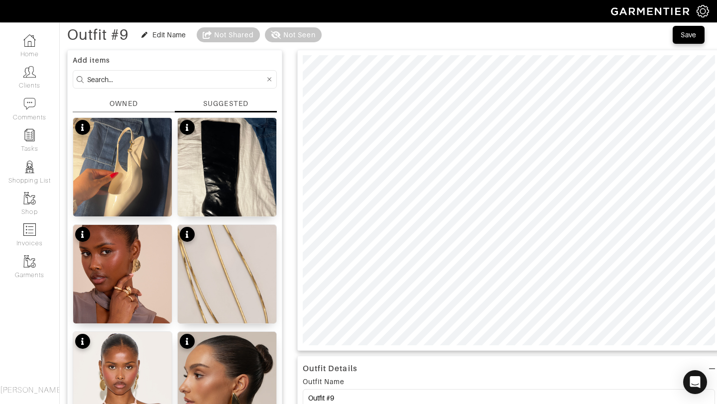
scroll to position [32, 0]
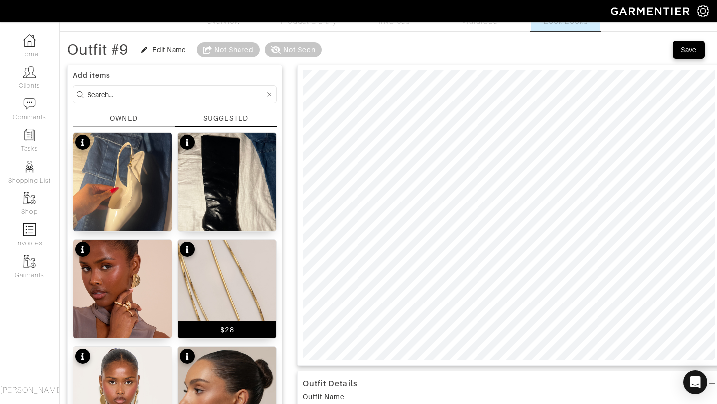
click at [217, 275] on img at bounding box center [227, 314] width 99 height 148
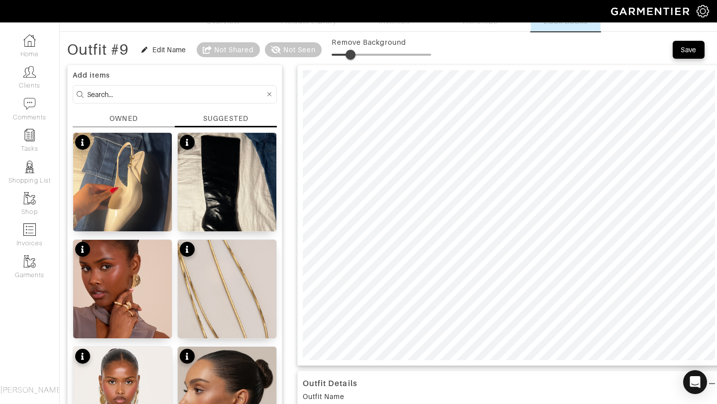
type input "0"
drag, startPoint x: 336, startPoint y: 52, endPoint x: 306, endPoint y: 49, distance: 30.0
click at [306, 49] on div "Outfit #9 Edit Name Not Shared Not Seen Remove Background" at bounding box center [249, 50] width 364 height 20
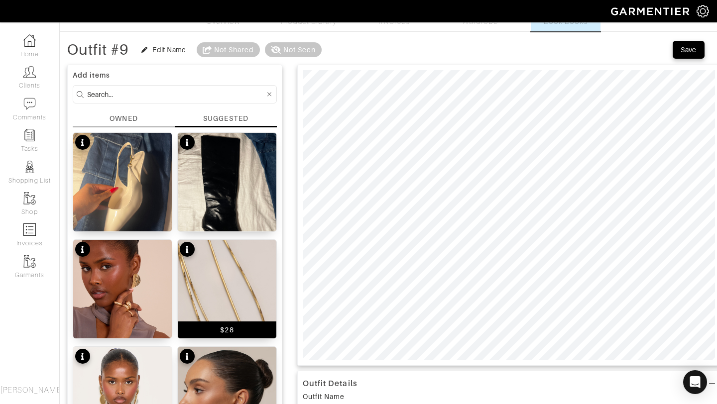
click at [206, 286] on img at bounding box center [227, 314] width 99 height 148
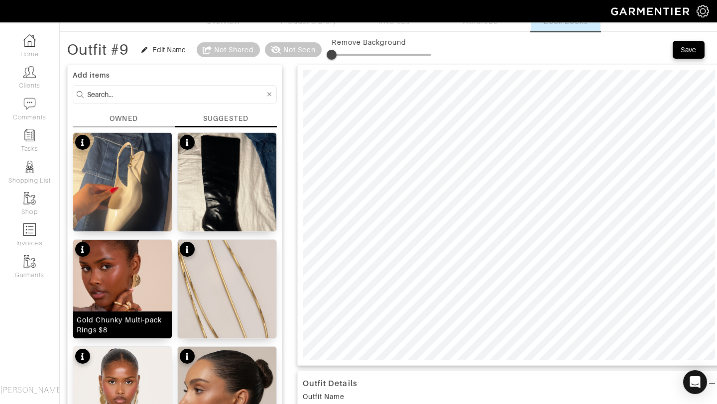
click at [104, 288] on img at bounding box center [122, 318] width 99 height 157
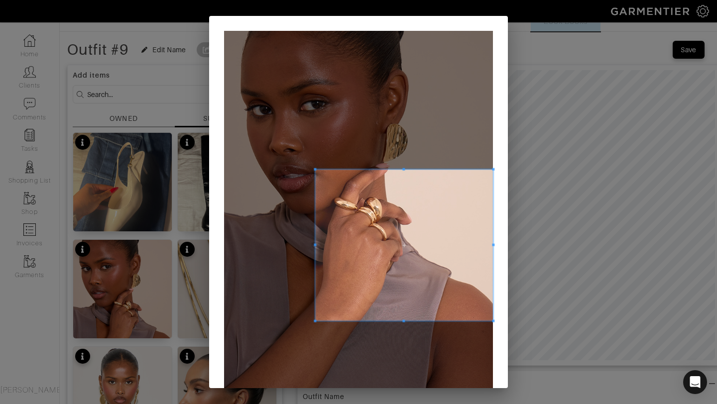
click at [317, 225] on div at bounding box center [404, 245] width 178 height 151
click at [402, 158] on div at bounding box center [404, 239] width 177 height 163
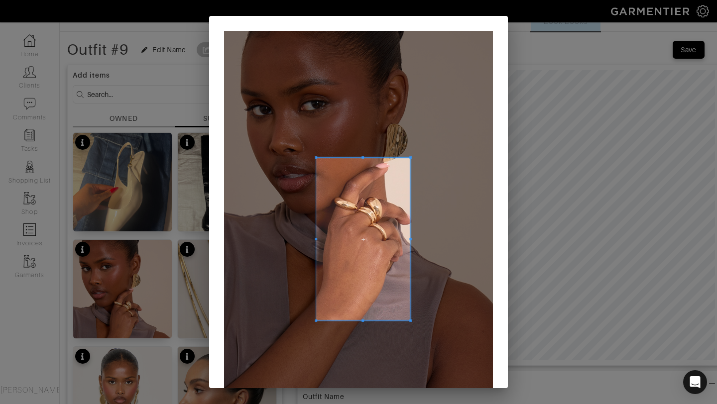
click at [410, 231] on div at bounding box center [363, 239] width 94 height 163
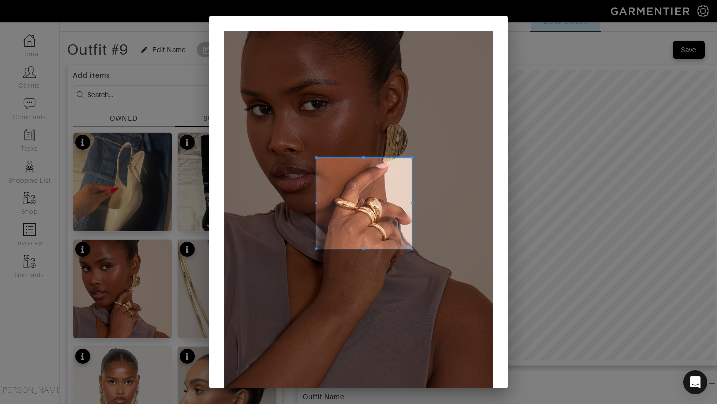
click at [368, 249] on span at bounding box center [364, 249] width 96 height 2
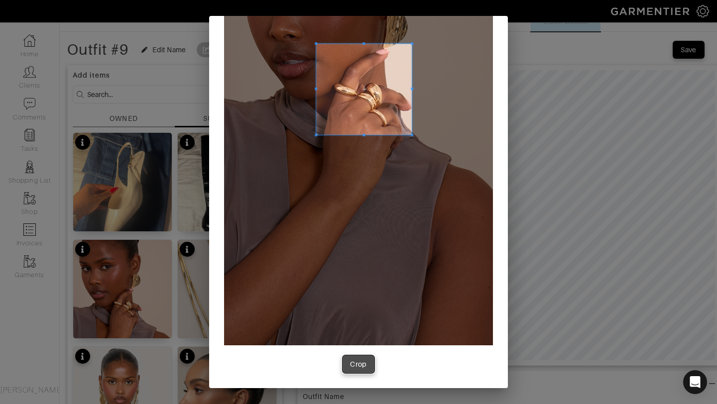
click at [358, 362] on div "Crop" at bounding box center [358, 365] width 17 height 10
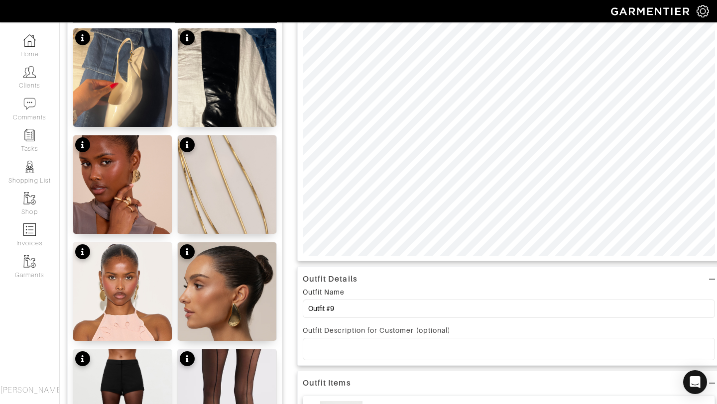
scroll to position [139, 0]
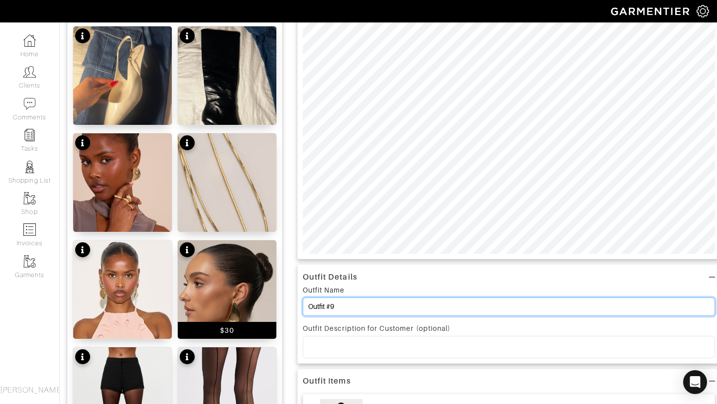
drag, startPoint x: 384, startPoint y: 305, endPoint x: 239, endPoint y: 299, distance: 145.6
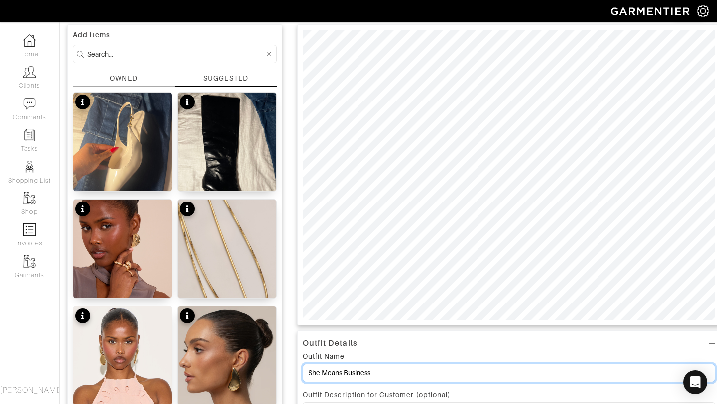
scroll to position [0, 0]
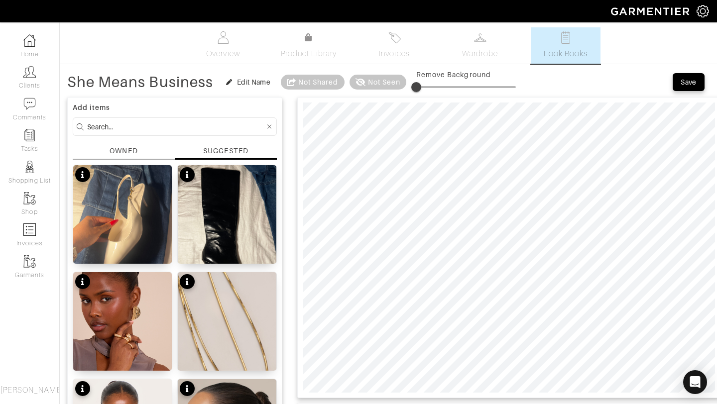
type input "She Means Business"
click at [697, 86] on span "Save" at bounding box center [688, 82] width 21 height 10
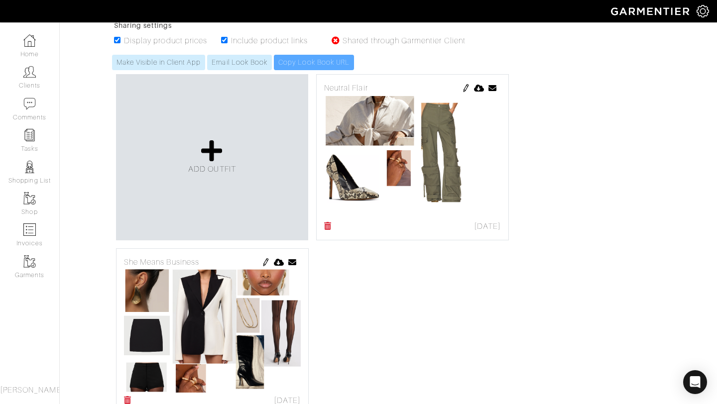
scroll to position [207, 0]
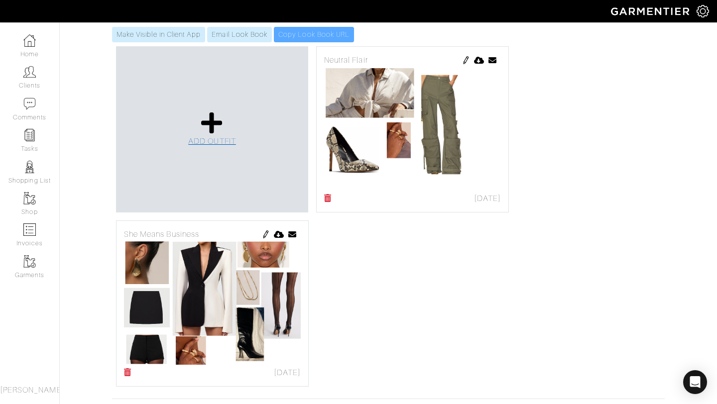
click at [202, 133] on icon at bounding box center [211, 123] width 21 height 24
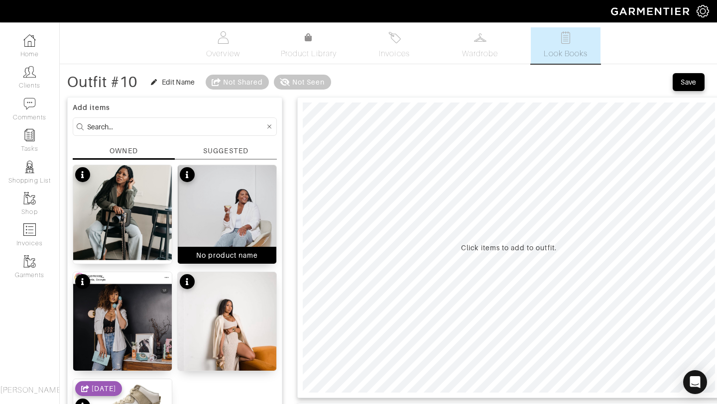
scroll to position [54, 0]
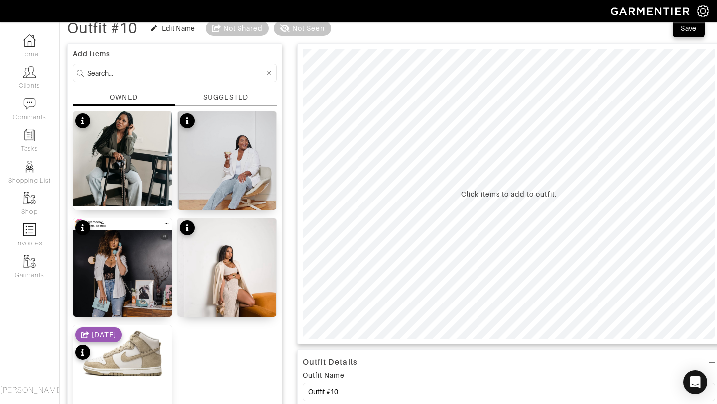
click at [253, 98] on div "SUGGESTED" at bounding box center [226, 99] width 102 height 14
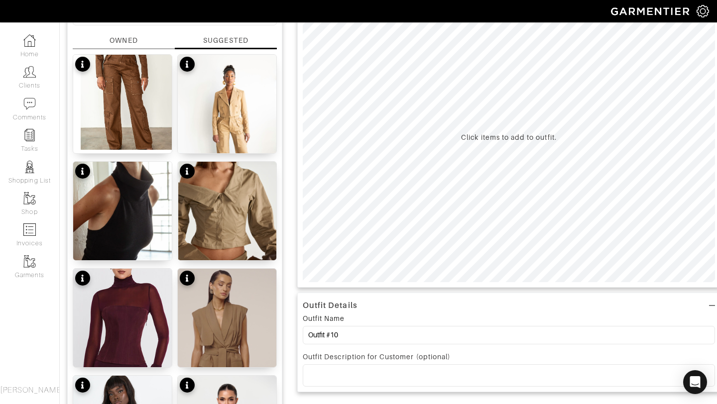
scroll to position [110, 0]
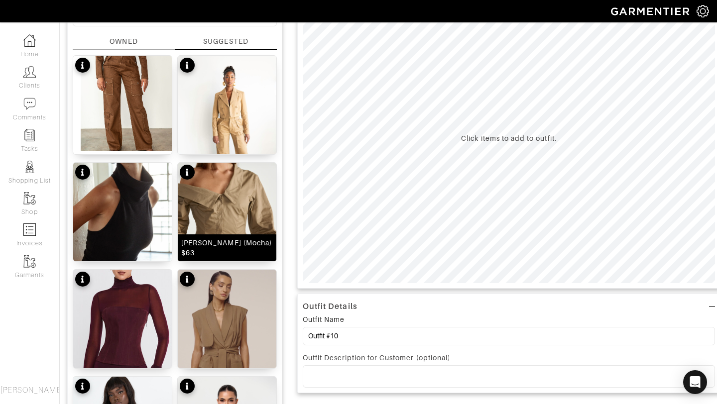
click at [231, 216] on img at bounding box center [227, 239] width 99 height 153
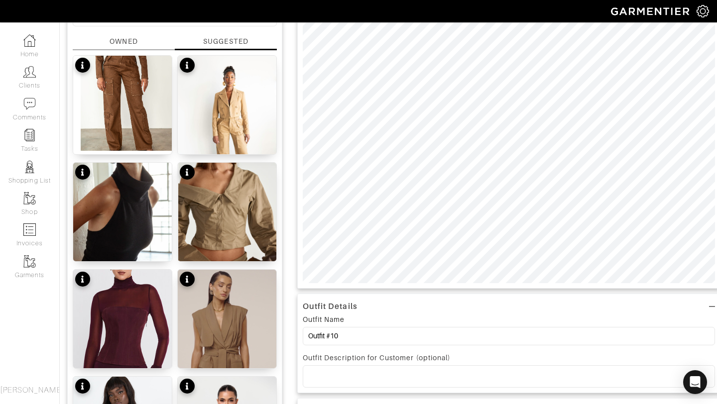
click at [603, 287] on div at bounding box center [508, 138] width 423 height 301
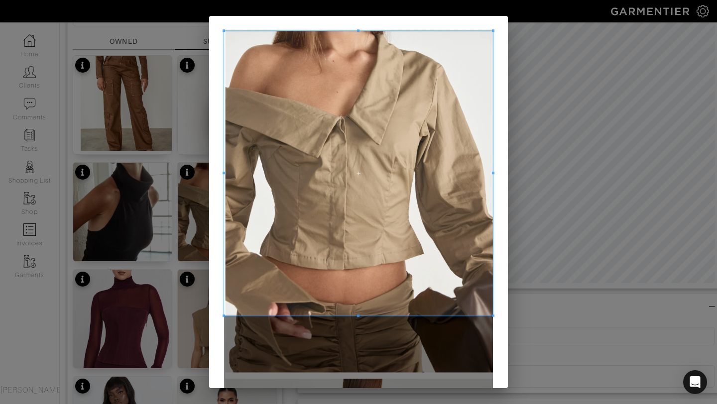
click at [359, 25] on div "Crop" at bounding box center [358, 254] width 299 height 476
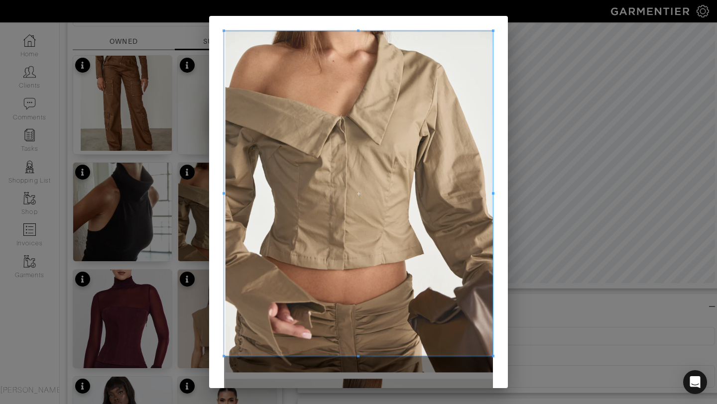
click at [356, 356] on div at bounding box center [358, 193] width 269 height 325
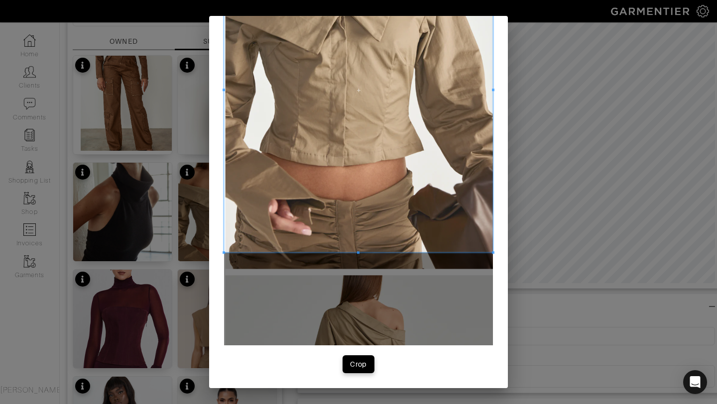
click at [351, 374] on div "Crop" at bounding box center [358, 150] width 299 height 476
click at [354, 363] on div "Crop" at bounding box center [358, 365] width 17 height 10
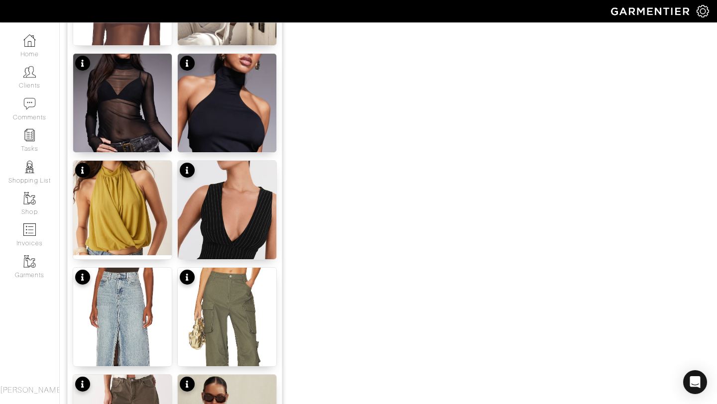
scroll to position [863, 0]
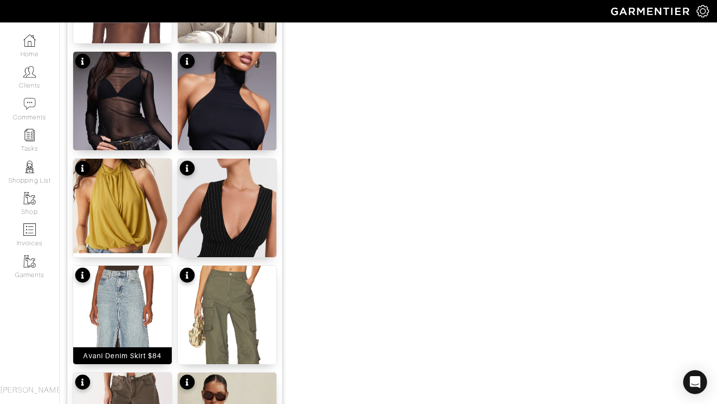
click at [138, 328] on img at bounding box center [122, 350] width 99 height 169
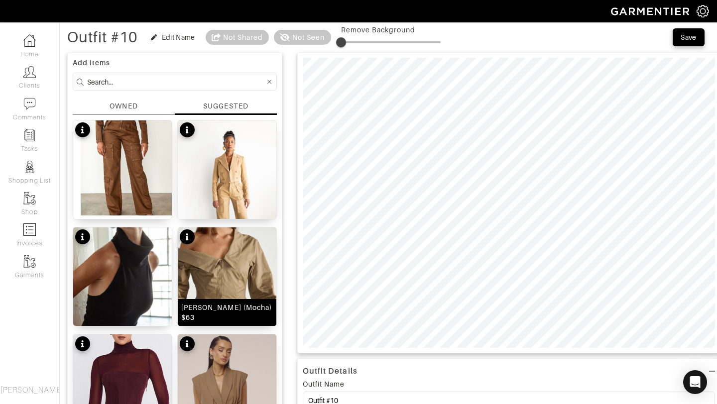
scroll to position [0, 0]
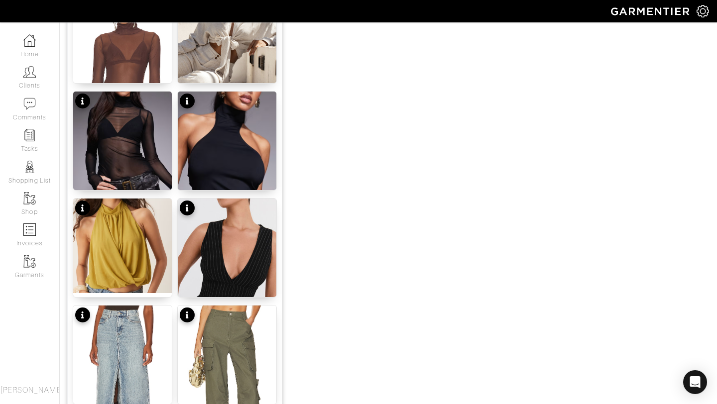
scroll to position [871, 0]
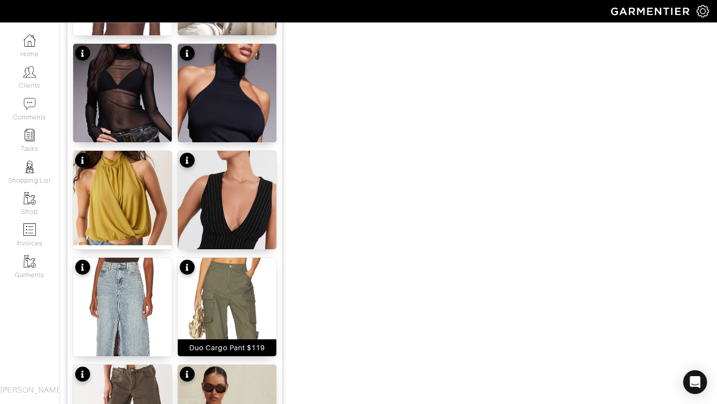
click at [233, 312] on img at bounding box center [227, 342] width 99 height 169
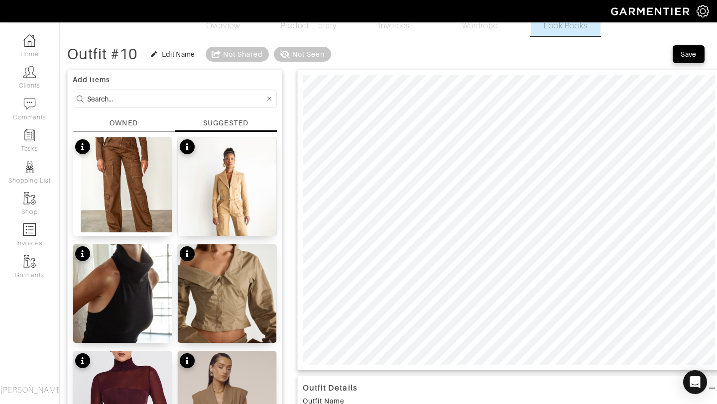
scroll to position [0, 0]
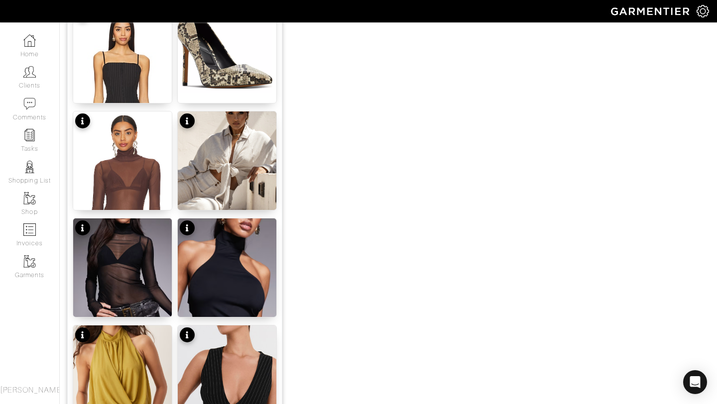
scroll to position [710, 0]
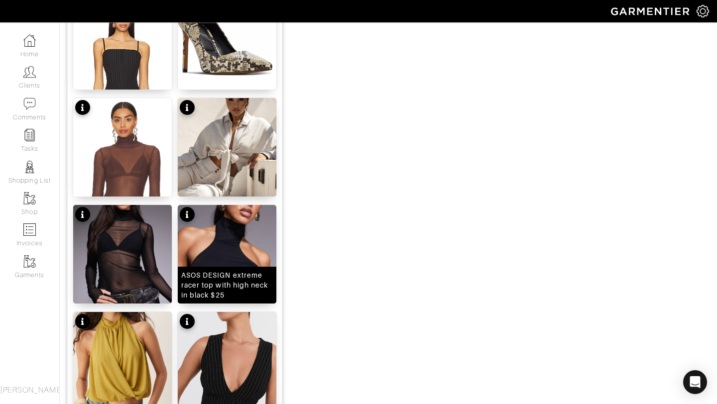
click at [212, 242] on img at bounding box center [227, 282] width 99 height 155
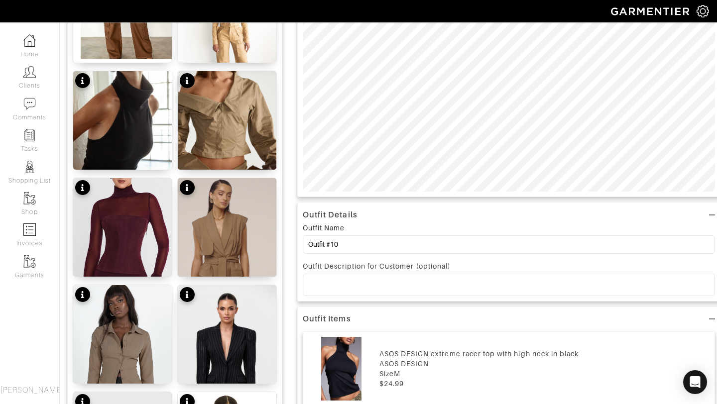
scroll to position [0, 0]
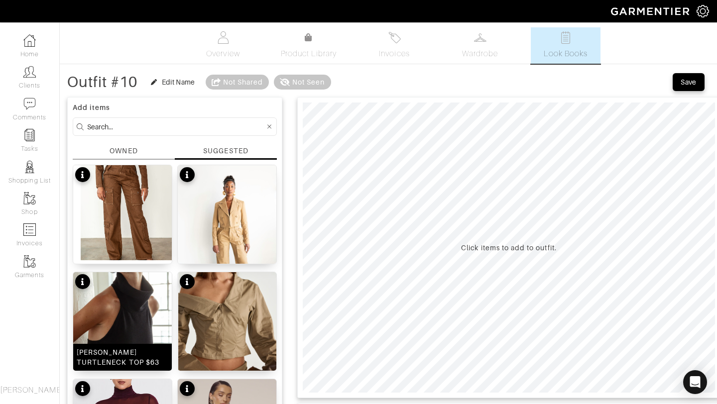
click at [124, 325] on img at bounding box center [122, 329] width 99 height 114
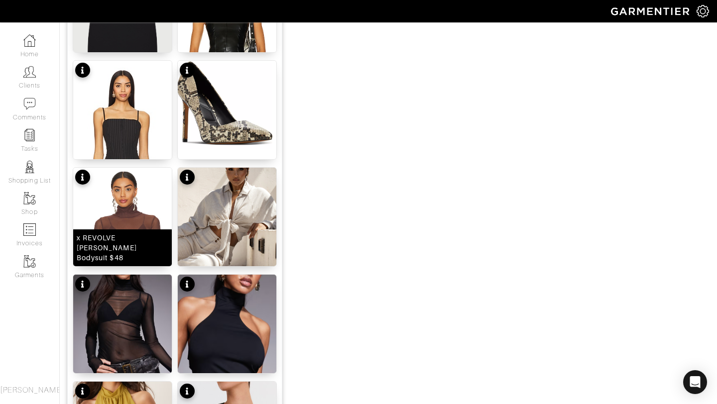
scroll to position [884, 0]
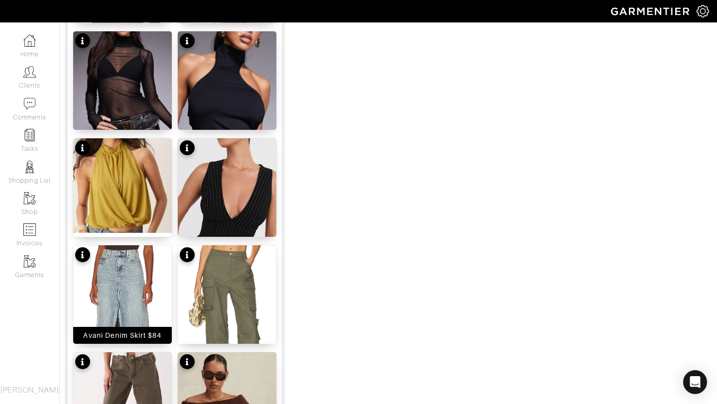
click at [126, 283] on img at bounding box center [122, 330] width 99 height 169
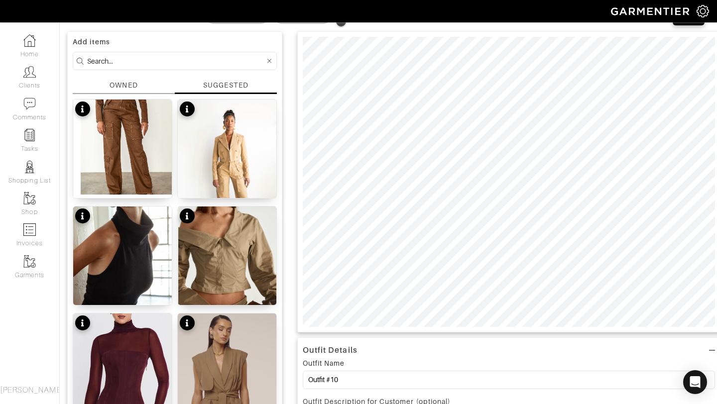
scroll to position [0, 0]
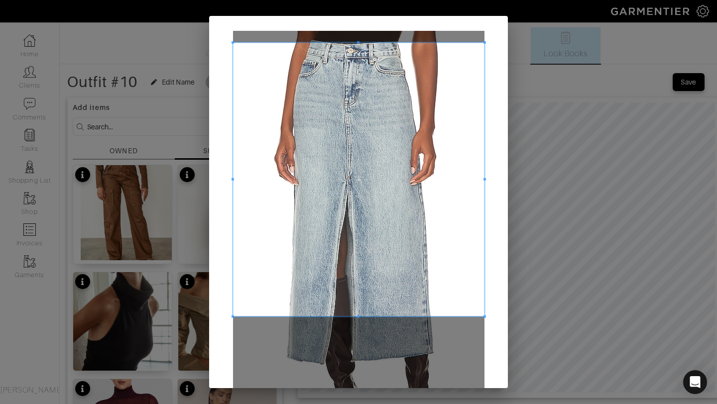
click at [353, 33] on div at bounding box center [359, 246] width 252 height 430
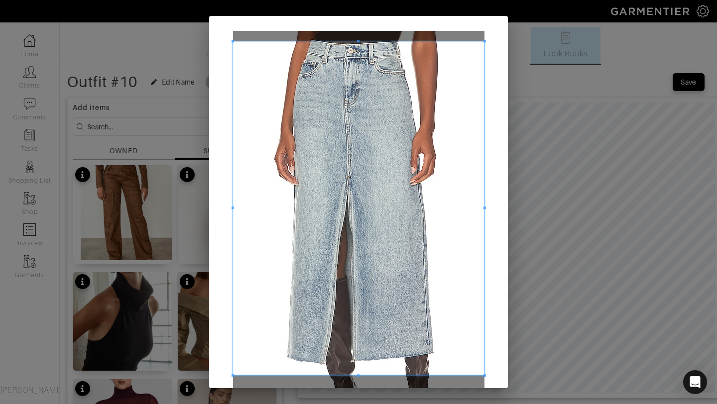
click at [357, 376] on span at bounding box center [358, 376] width 2 height 2
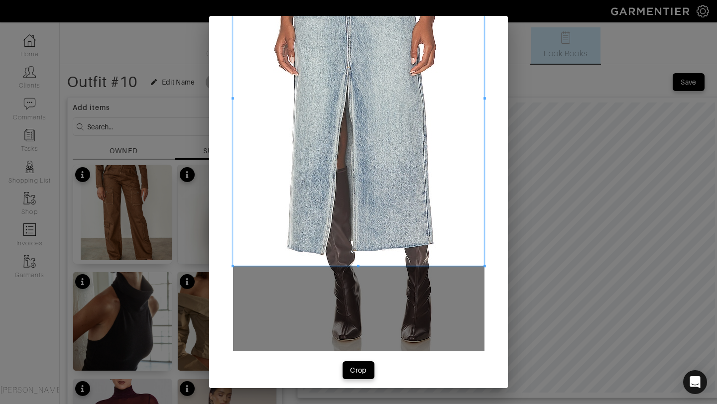
scroll to position [116, 0]
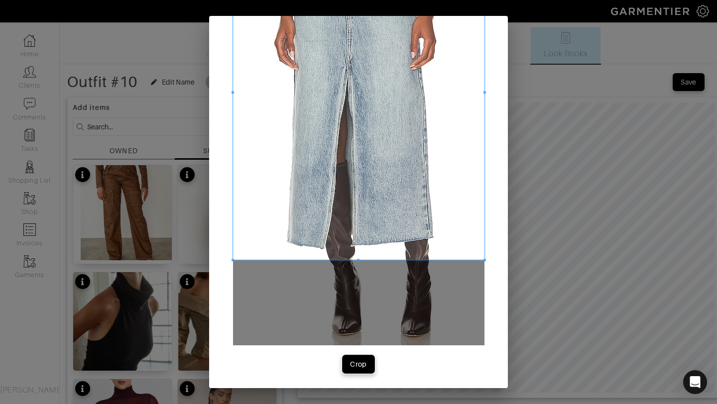
click at [359, 358] on button "Crop" at bounding box center [359, 365] width 32 height 18
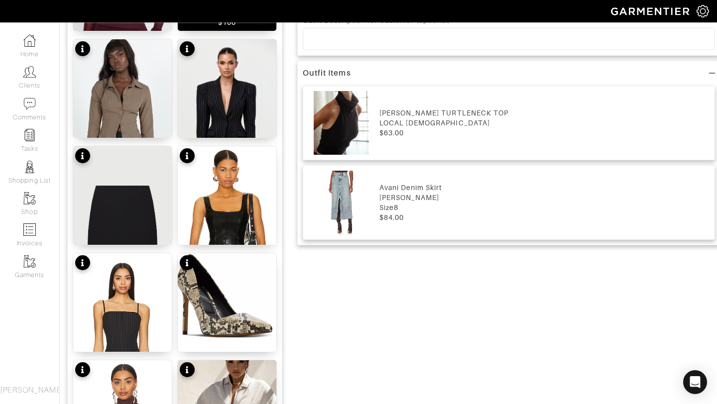
scroll to position [450, 0]
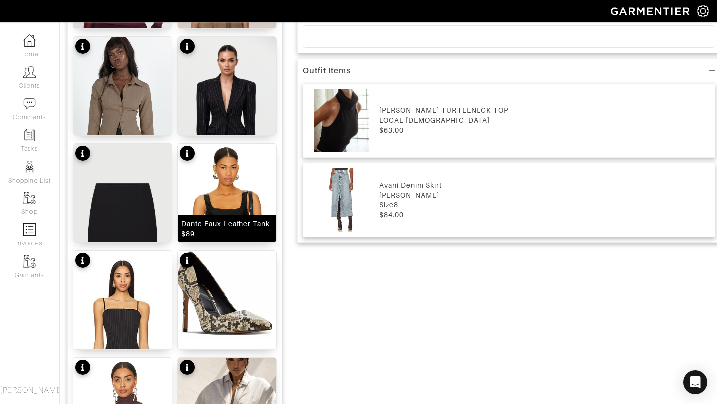
click at [223, 202] on img at bounding box center [227, 228] width 99 height 169
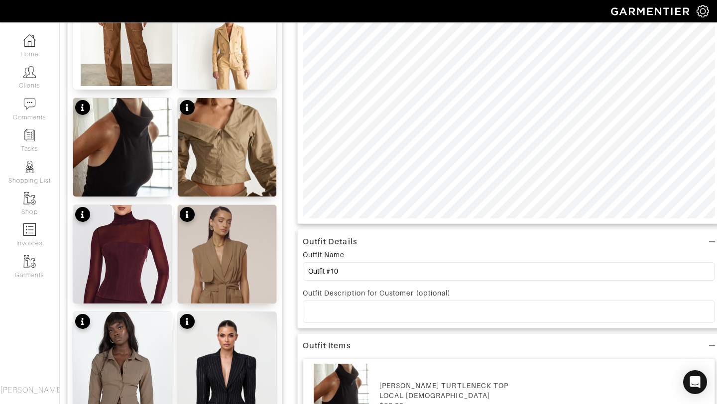
scroll to position [0, 0]
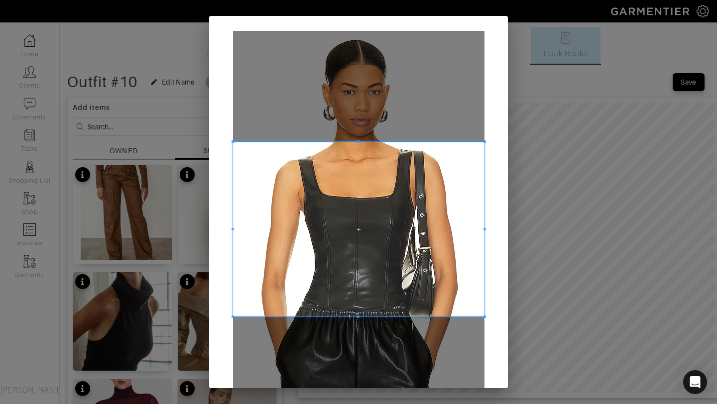
click at [356, 140] on span at bounding box center [359, 141] width 252 height 2
click at [356, 319] on span at bounding box center [359, 318] width 252 height 2
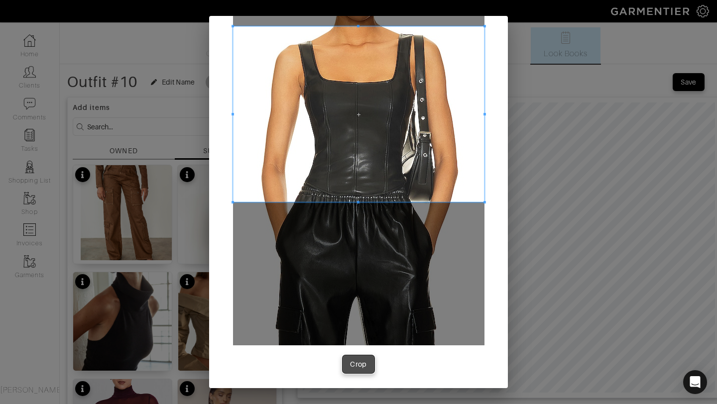
click at [357, 369] on div "Crop" at bounding box center [358, 365] width 17 height 10
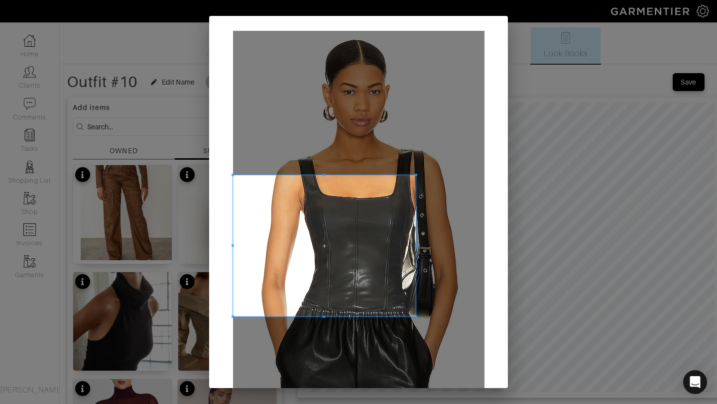
click at [415, 240] on div at bounding box center [324, 245] width 183 height 141
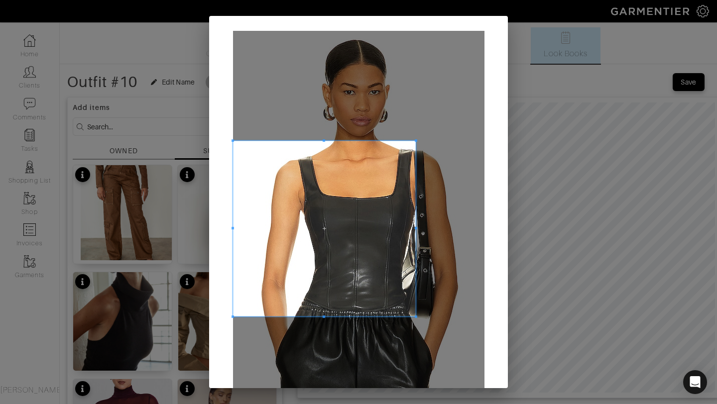
click at [334, 141] on div at bounding box center [324, 229] width 183 height 176
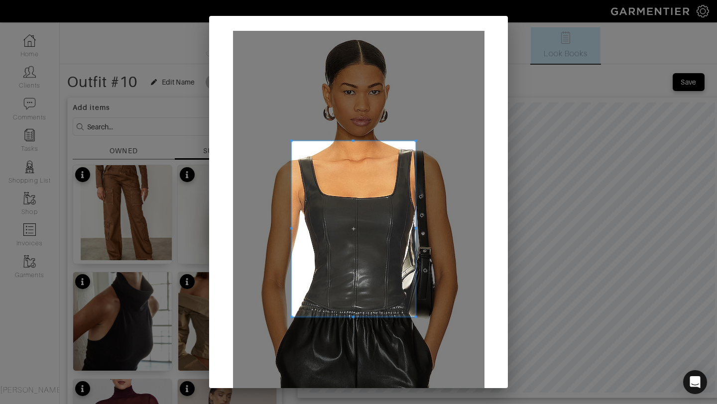
click at [290, 229] on span at bounding box center [291, 229] width 2 height 2
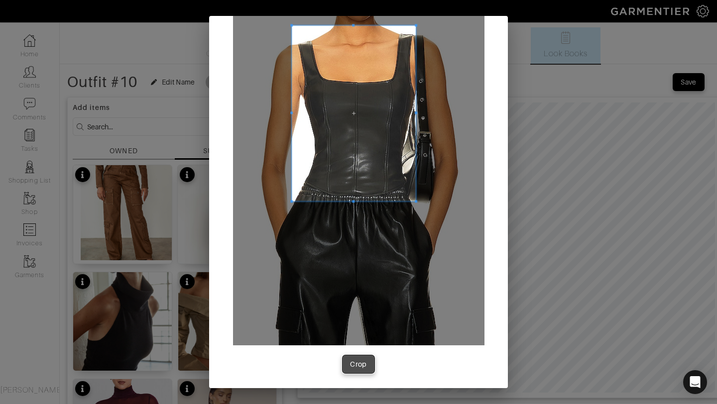
click at [354, 366] on div "Crop" at bounding box center [358, 365] width 17 height 10
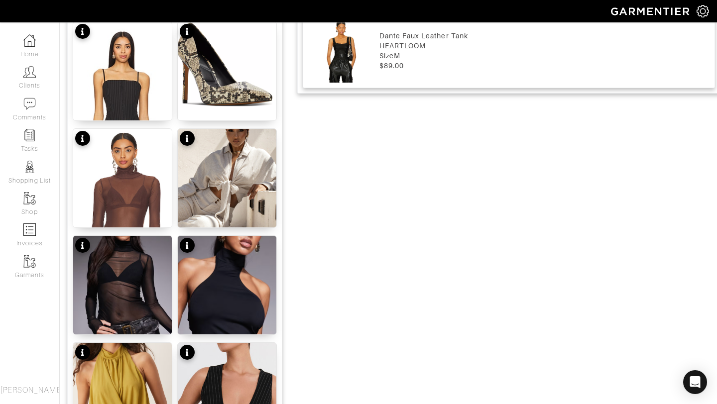
scroll to position [690, 0]
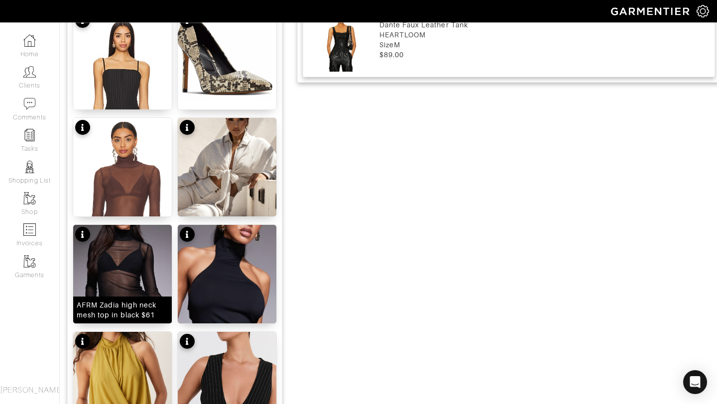
click at [123, 274] on img at bounding box center [122, 276] width 99 height 102
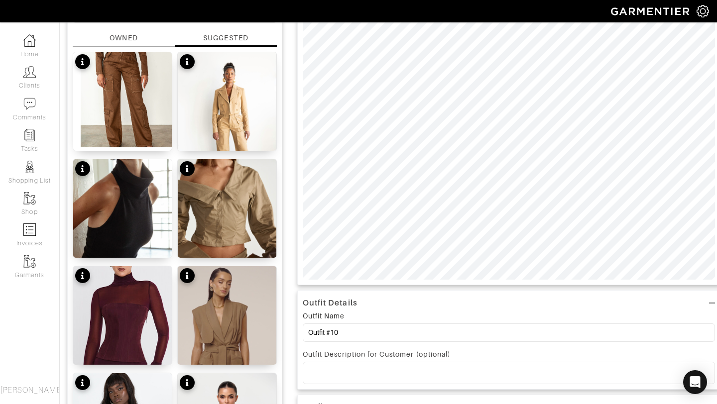
scroll to position [0, 0]
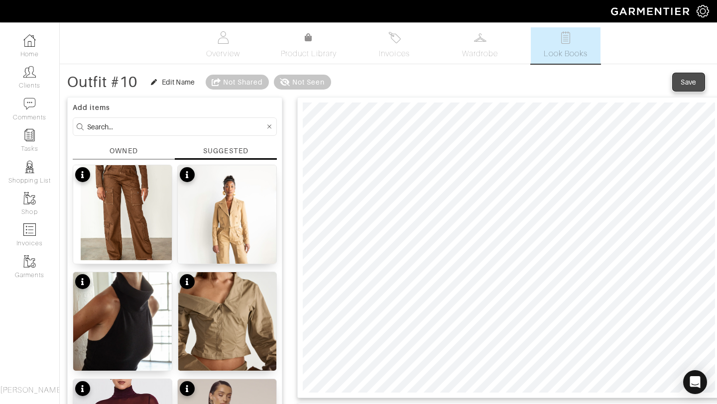
click at [684, 86] on div "Save" at bounding box center [689, 82] width 16 height 10
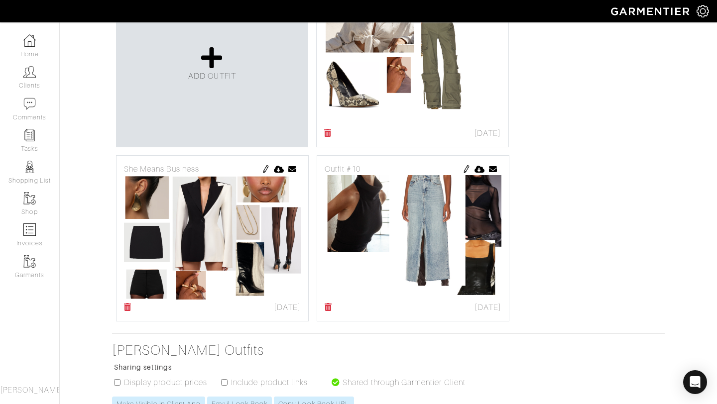
scroll to position [272, 0]
click at [466, 169] on img at bounding box center [467, 170] width 8 height 8
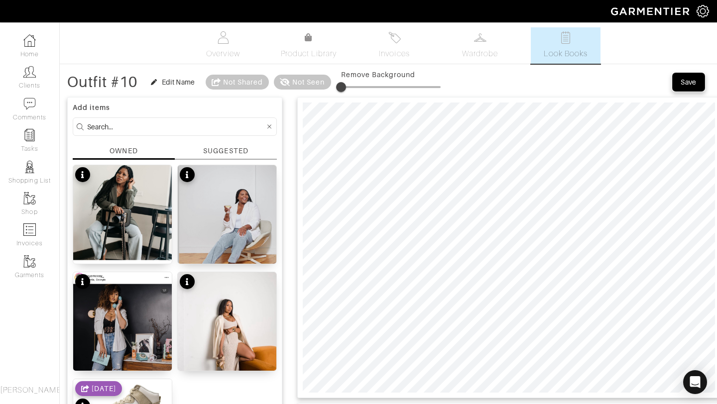
click at [684, 88] on button "Save" at bounding box center [689, 82] width 32 height 18
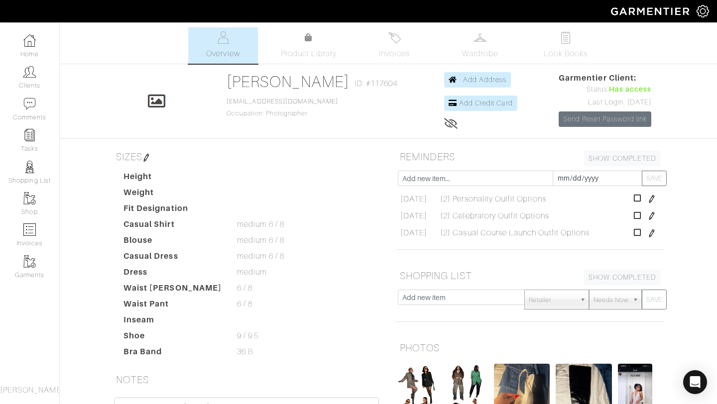
scroll to position [2, 0]
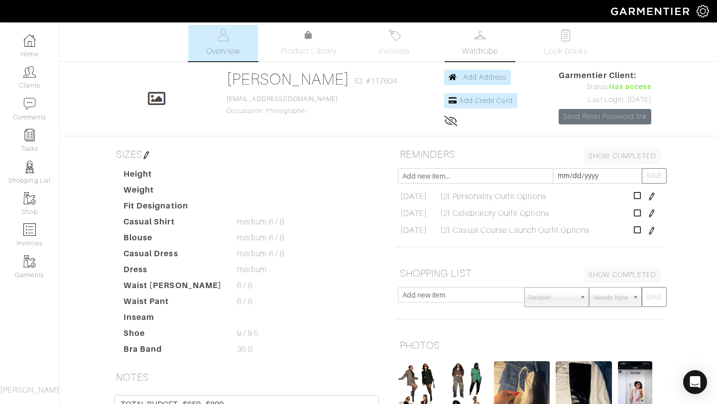
click at [476, 52] on span "Wardrobe" at bounding box center [480, 51] width 36 height 12
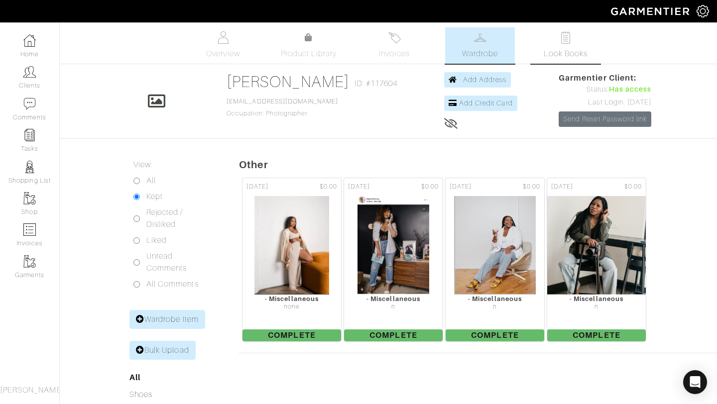
click at [565, 43] on img at bounding box center [566, 37] width 12 height 12
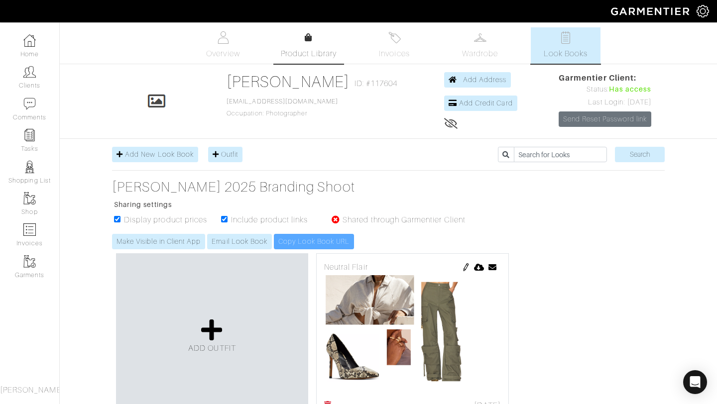
click at [303, 44] on link "Product Library" at bounding box center [309, 46] width 70 height 28
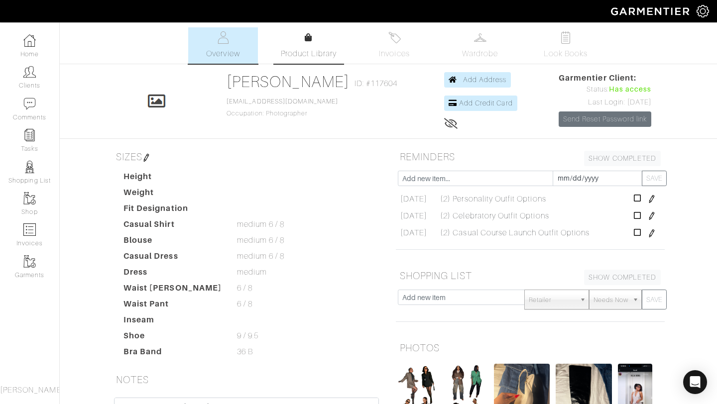
click at [324, 52] on span "Product Library" at bounding box center [309, 54] width 56 height 12
click at [286, 79] on link "[PERSON_NAME]" at bounding box center [288, 82] width 123 height 18
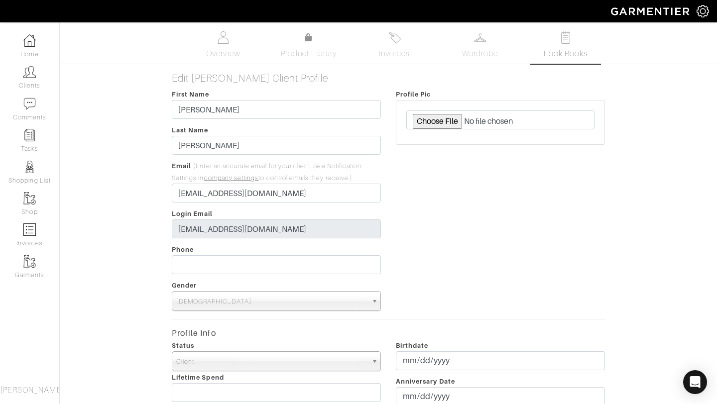
click at [548, 42] on link "Look Books" at bounding box center [566, 45] width 70 height 36
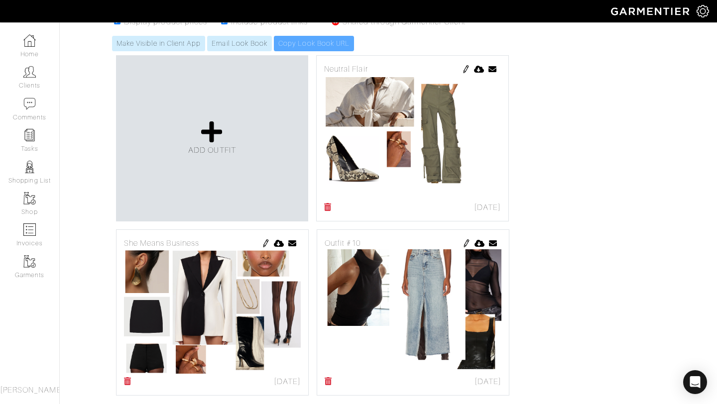
scroll to position [190, 0]
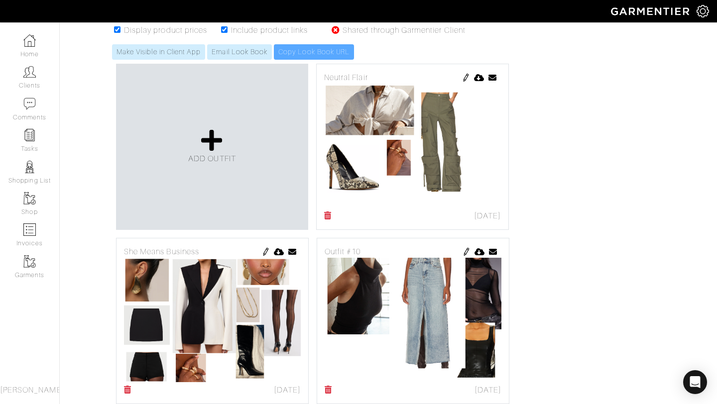
click at [467, 75] on img at bounding box center [466, 78] width 8 height 8
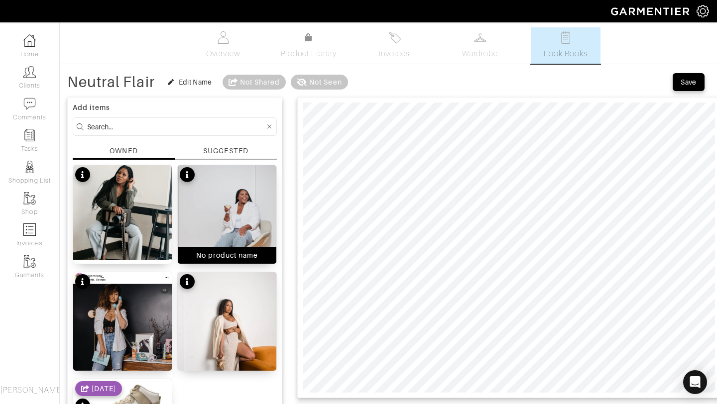
click at [215, 166] on img at bounding box center [227, 224] width 99 height 119
click at [214, 147] on div "SUGGESTED" at bounding box center [225, 151] width 45 height 10
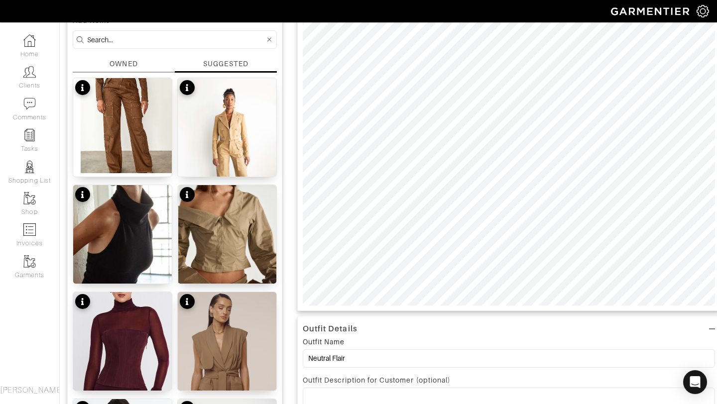
scroll to position [91, 0]
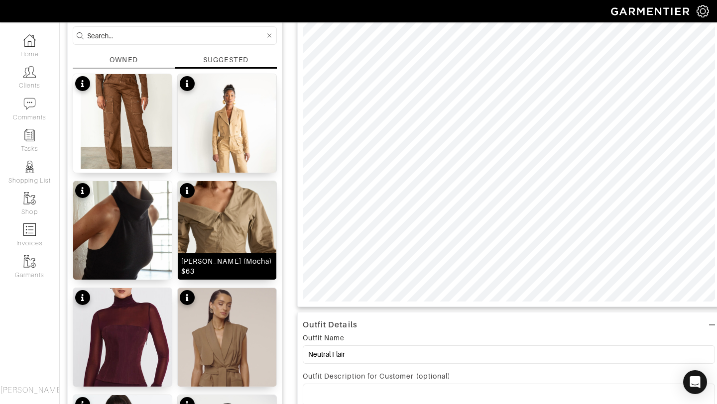
click at [219, 236] on img at bounding box center [227, 257] width 99 height 153
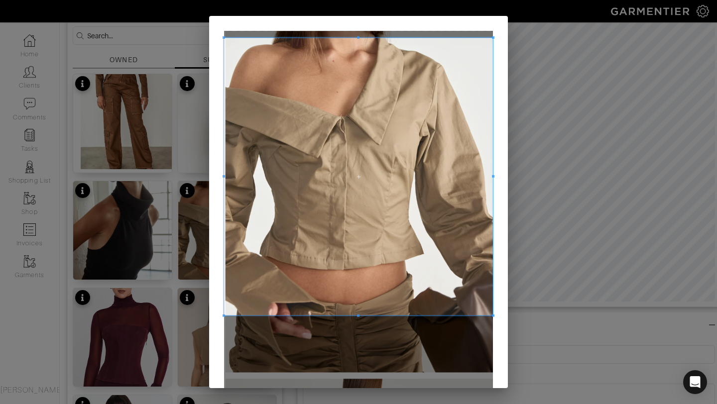
click at [347, 38] on div at bounding box center [358, 177] width 269 height 278
click at [358, 15] on div "Crop" at bounding box center [358, 202] width 717 height 404
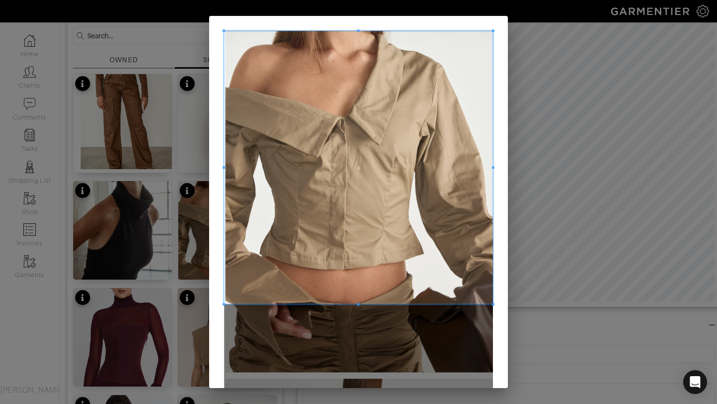
click at [352, 304] on div at bounding box center [358, 167] width 269 height 273
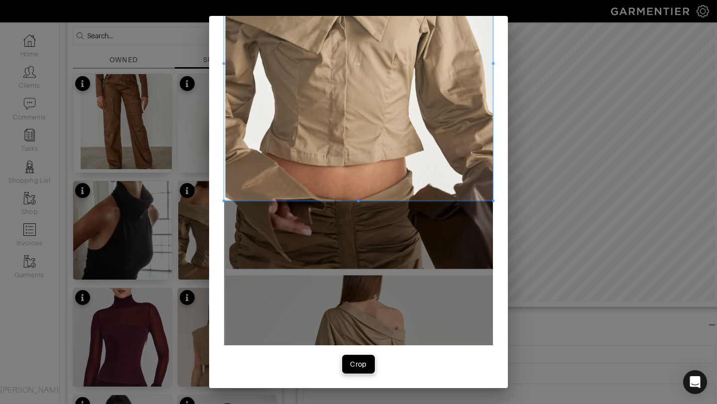
click at [352, 365] on div "Crop" at bounding box center [358, 365] width 17 height 10
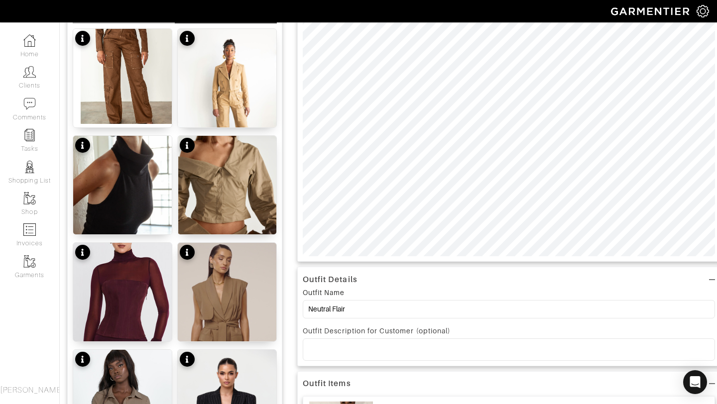
scroll to position [0, 0]
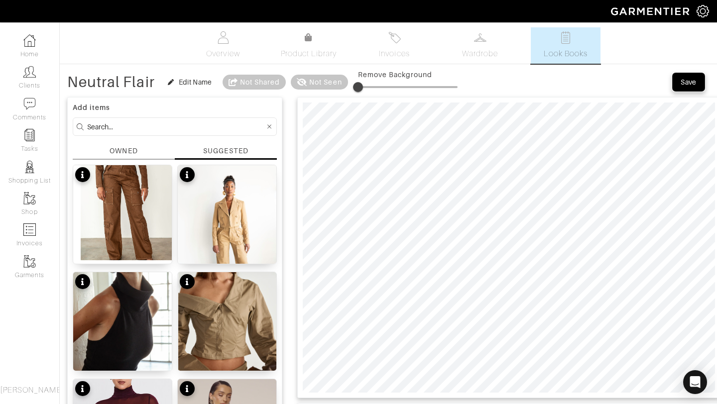
click at [682, 80] on div "Save" at bounding box center [689, 82] width 16 height 10
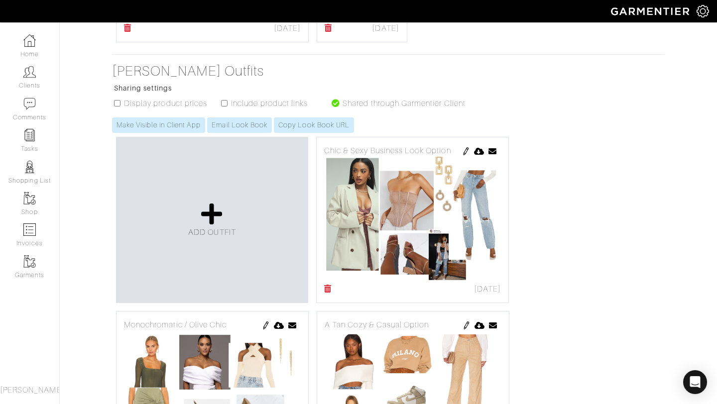
scroll to position [655, 0]
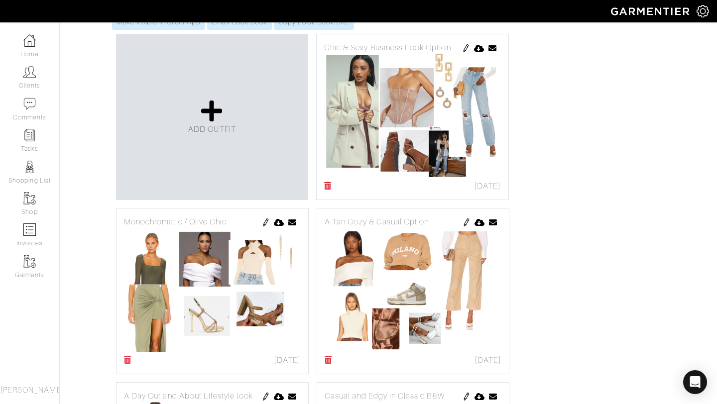
click at [128, 359] on icon at bounding box center [127, 360] width 7 height 8
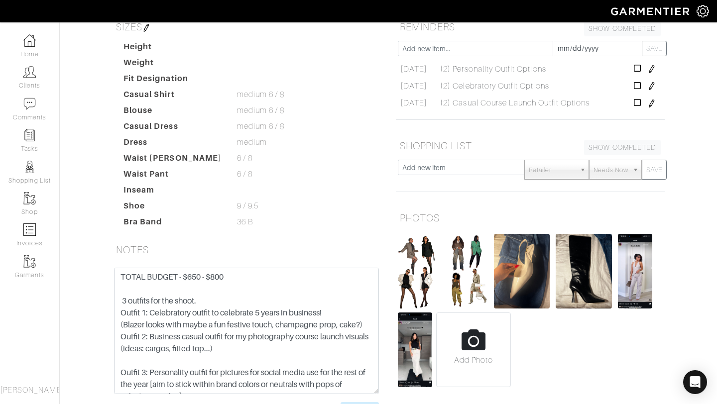
scroll to position [139, 0]
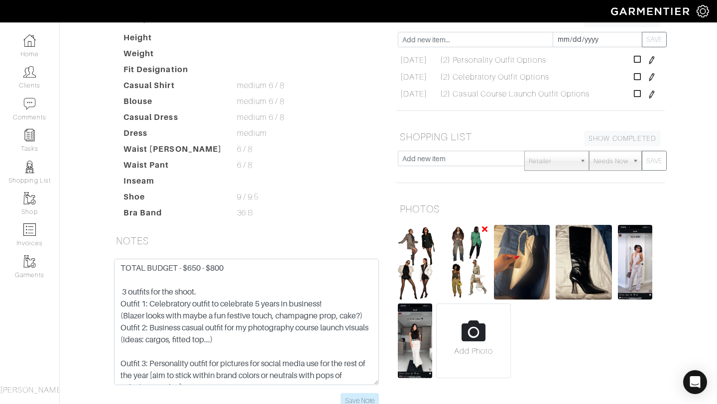
click at [476, 275] on img at bounding box center [467, 262] width 42 height 75
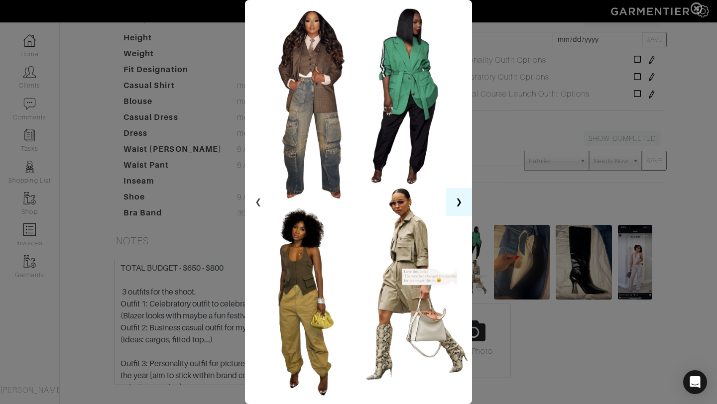
click at [460, 198] on button "❯" at bounding box center [459, 202] width 26 height 28
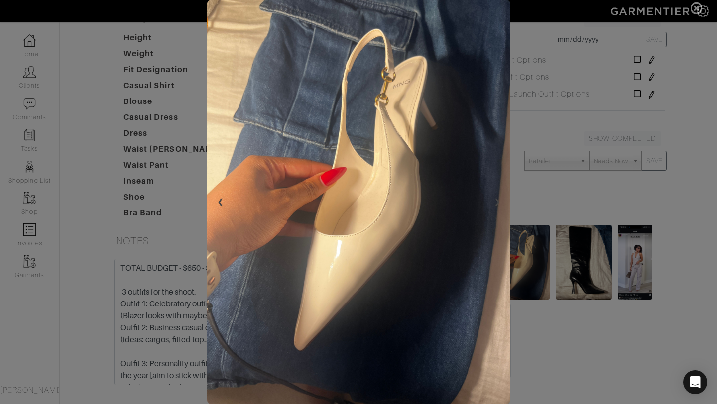
click at [551, 197] on span at bounding box center [358, 202] width 717 height 404
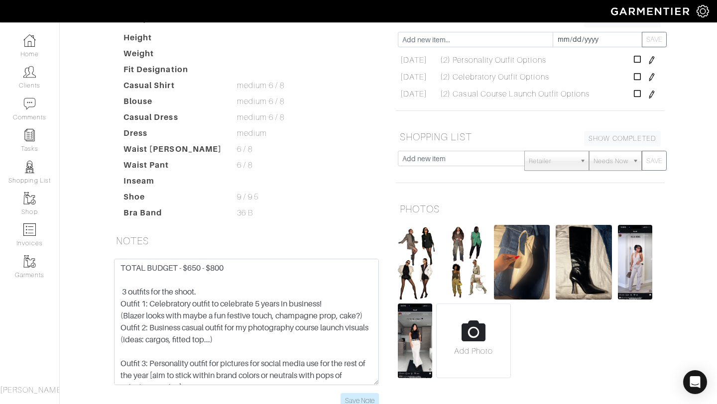
scroll to position [0, 0]
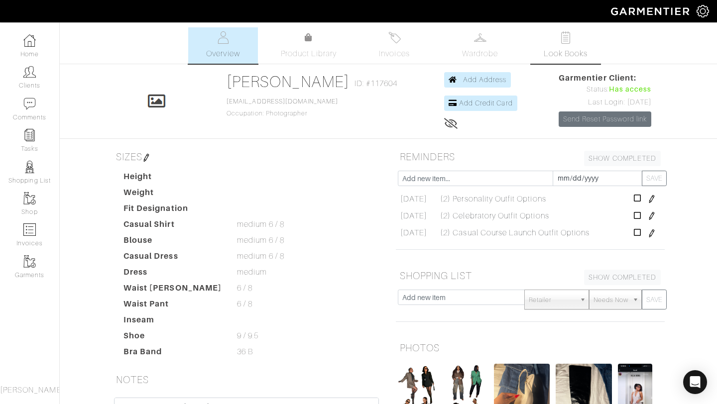
click at [549, 47] on link "Look Books" at bounding box center [566, 45] width 70 height 36
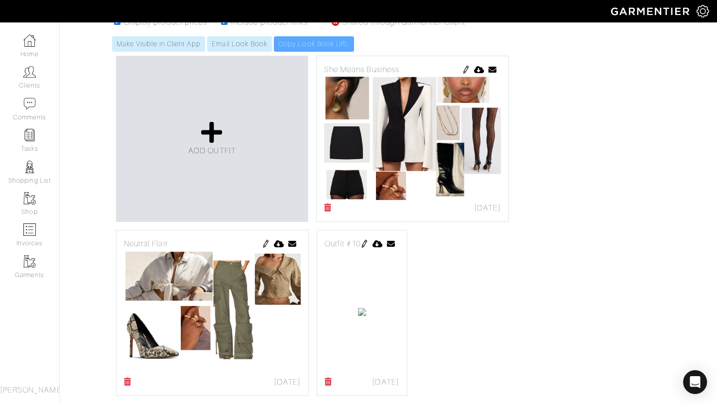
scroll to position [211, 0]
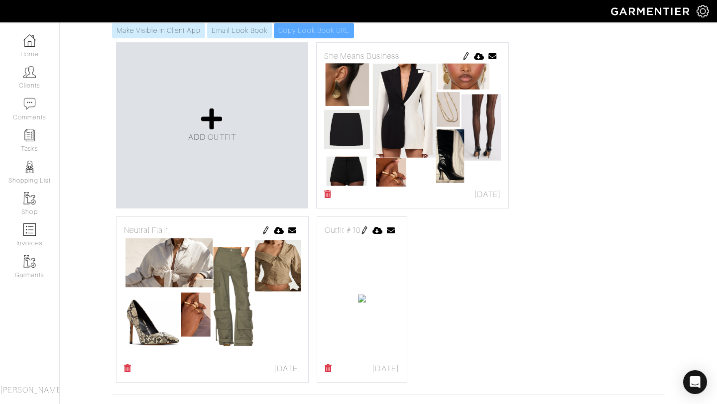
click at [369, 229] on img at bounding box center [365, 231] width 8 height 8
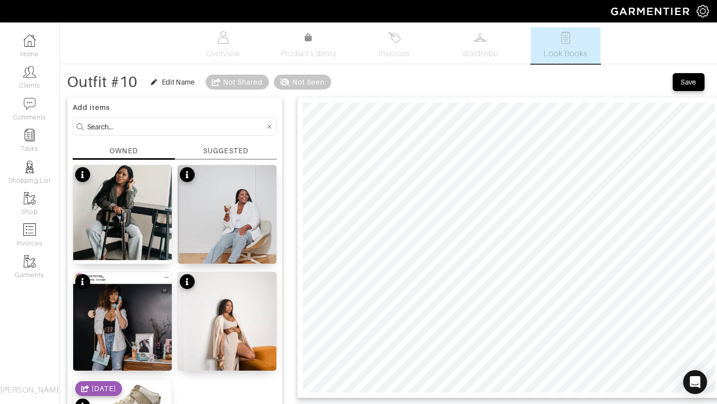
click at [210, 148] on div "SUGGESTED" at bounding box center [225, 151] width 45 height 10
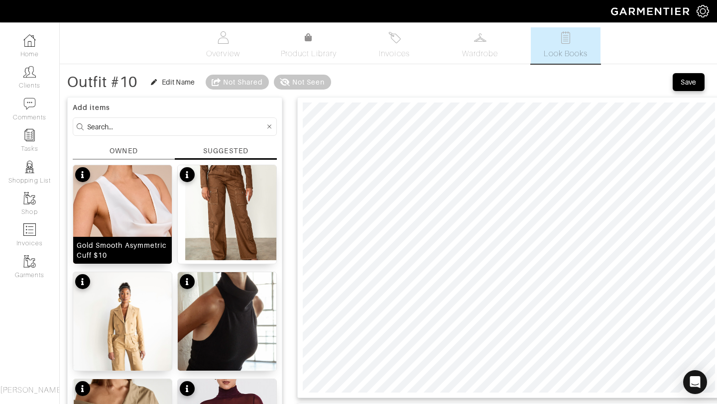
click at [106, 220] on img at bounding box center [122, 243] width 99 height 157
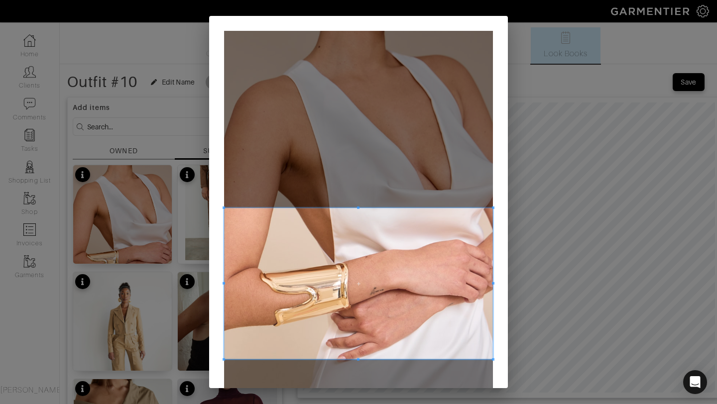
click at [349, 291] on span at bounding box center [358, 283] width 269 height 151
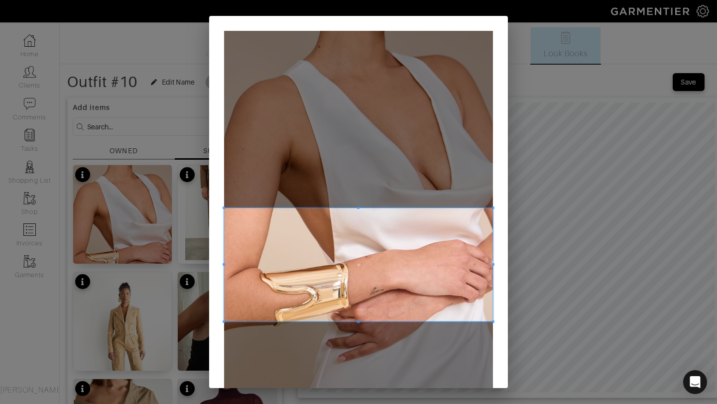
click at [356, 319] on div at bounding box center [358, 265] width 269 height 114
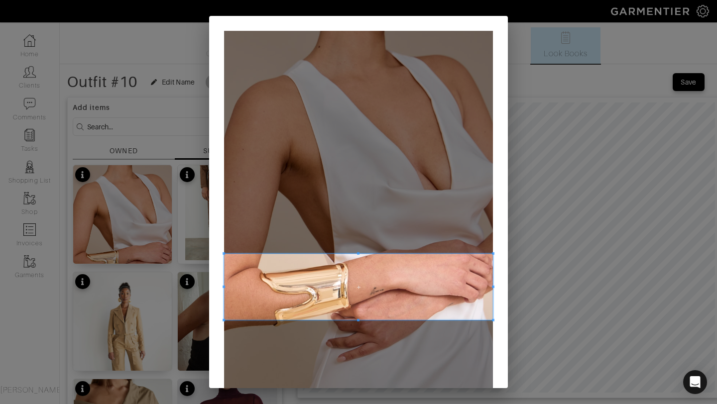
click at [354, 254] on span at bounding box center [358, 254] width 269 height 2
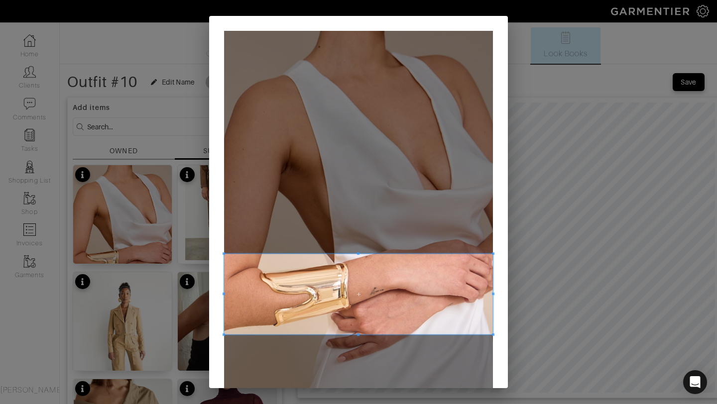
click at [356, 335] on span at bounding box center [358, 335] width 269 height 2
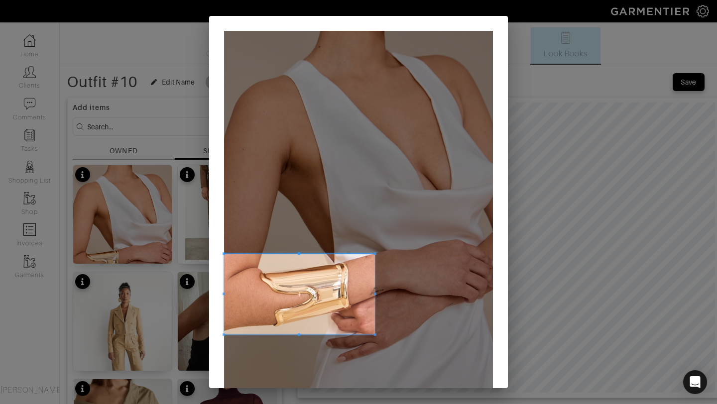
click at [375, 282] on span at bounding box center [375, 294] width 2 height 81
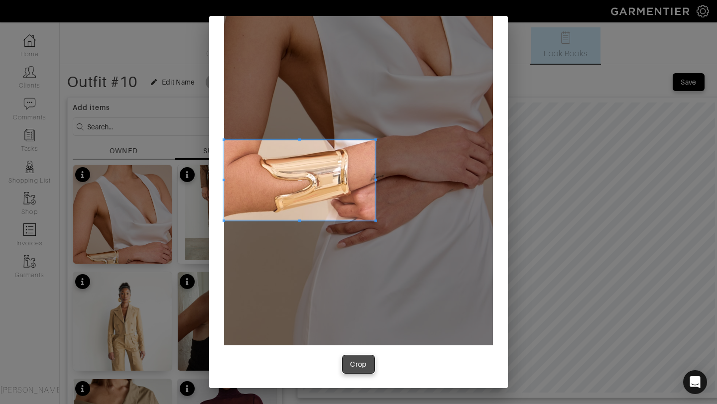
click at [356, 373] on button "Crop" at bounding box center [359, 365] width 32 height 18
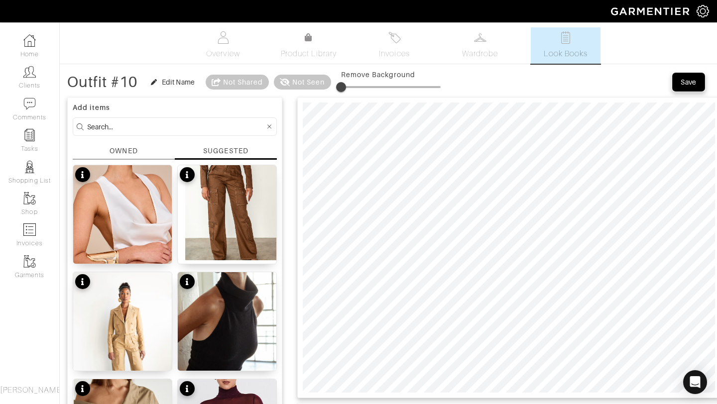
click at [694, 78] on div "Save" at bounding box center [689, 82] width 16 height 10
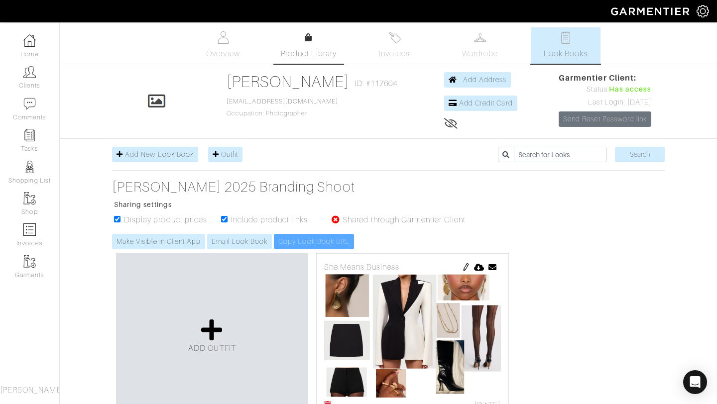
click at [309, 38] on icon at bounding box center [308, 37] width 7 height 8
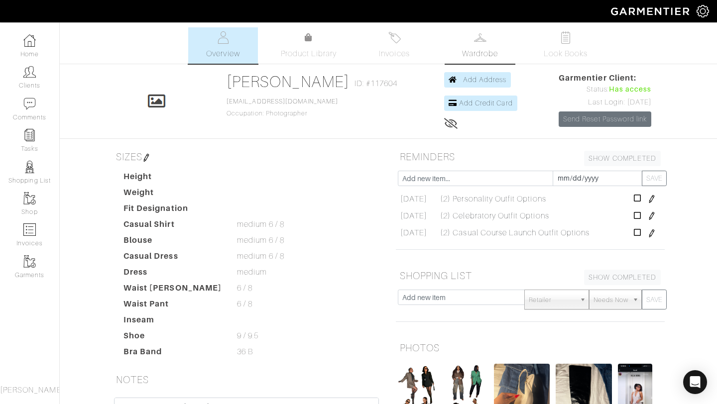
click at [476, 55] on span "Wardrobe" at bounding box center [480, 54] width 36 height 12
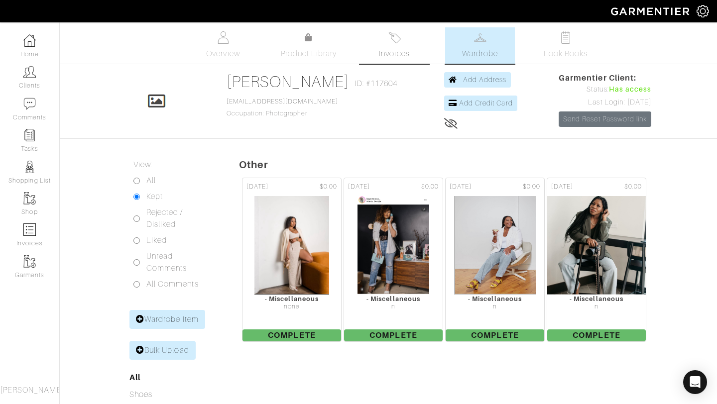
click at [393, 41] on img at bounding box center [395, 37] width 12 height 12
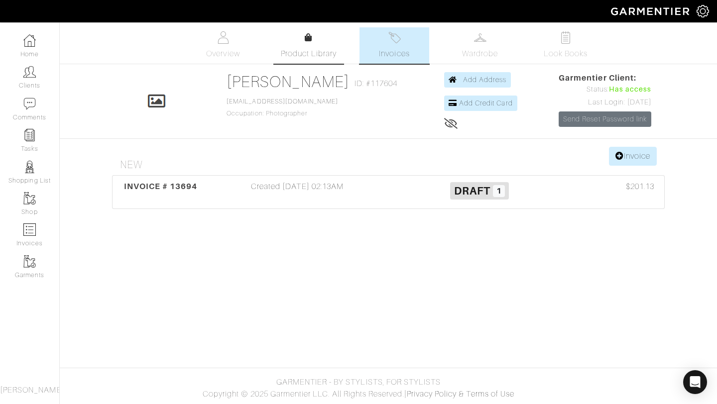
click at [297, 54] on span "Product Library" at bounding box center [309, 54] width 56 height 12
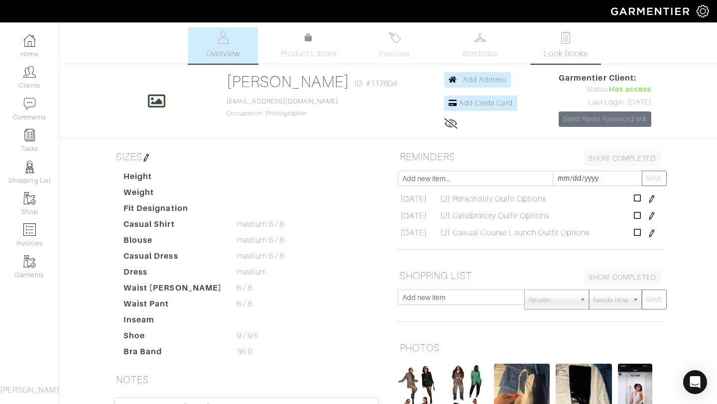
click at [574, 43] on link "Look Books" at bounding box center [566, 45] width 70 height 36
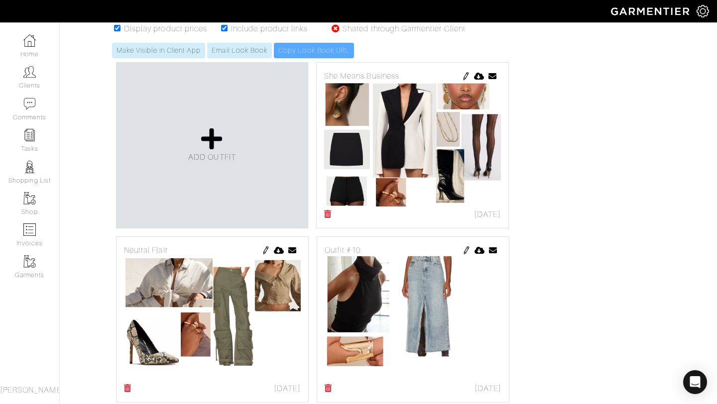
scroll to position [188, 0]
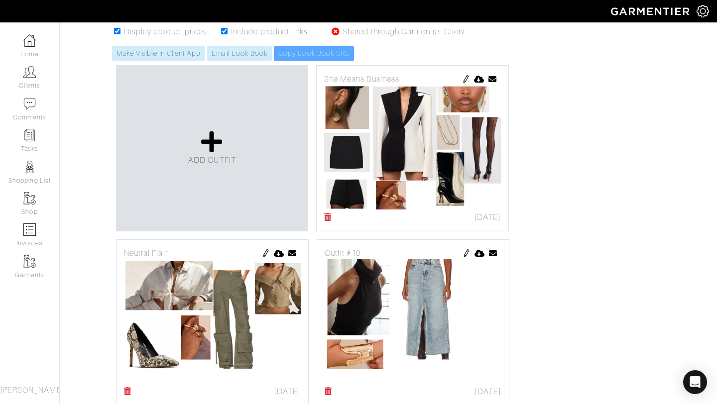
click at [266, 257] on img at bounding box center [266, 254] width 8 height 8
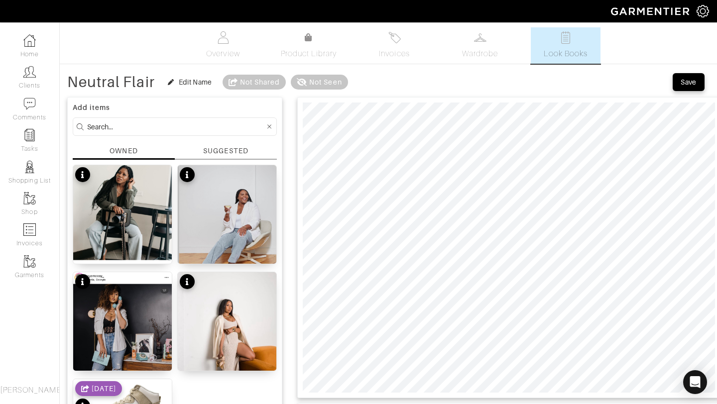
click at [225, 155] on div "SUGGESTED" at bounding box center [225, 151] width 45 height 10
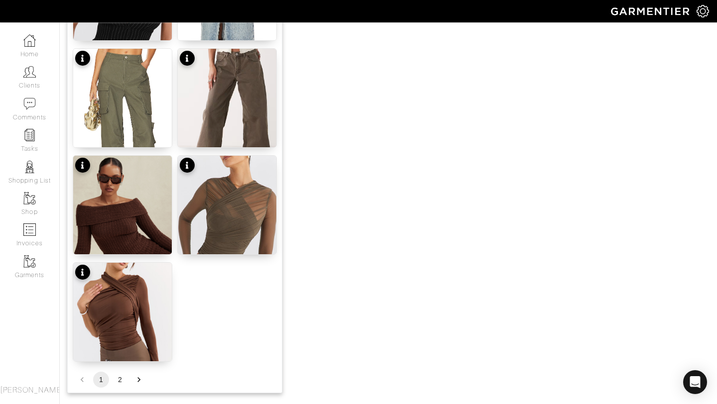
scroll to position [1187, 0]
click at [123, 385] on button "2" at bounding box center [120, 381] width 16 height 16
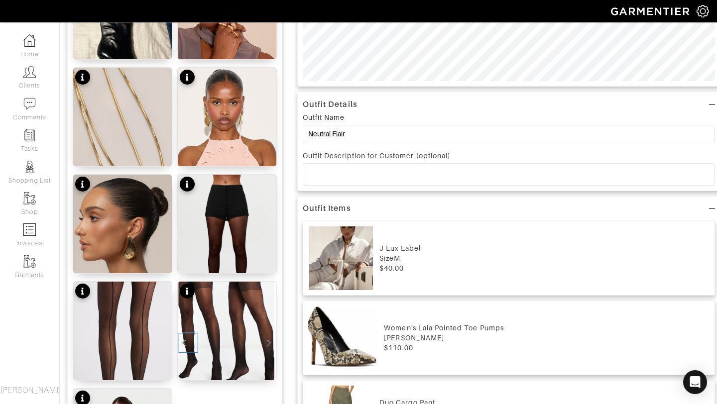
scroll to position [186, 0]
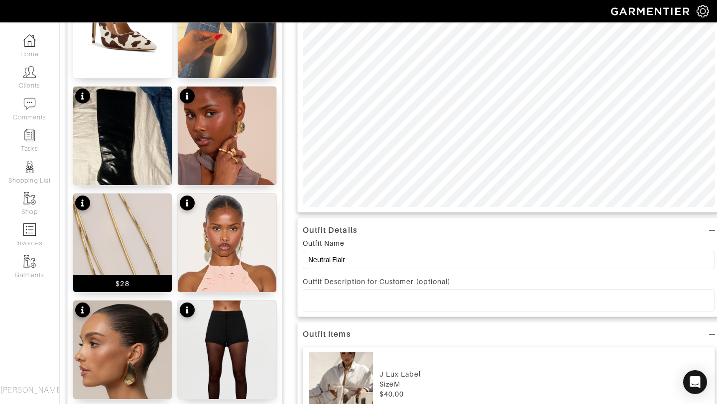
click at [132, 224] on img at bounding box center [122, 268] width 99 height 148
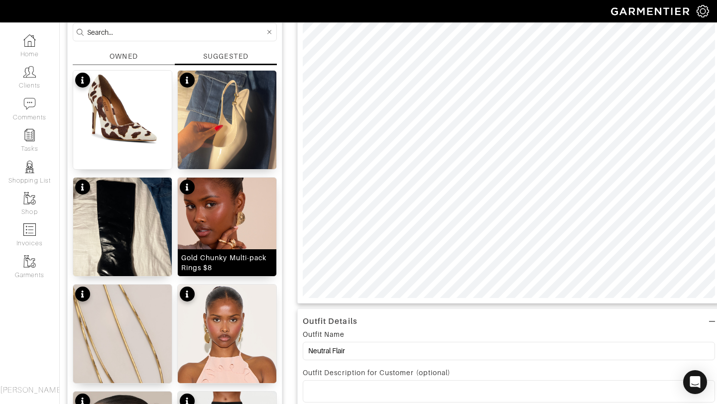
scroll to position [0, 0]
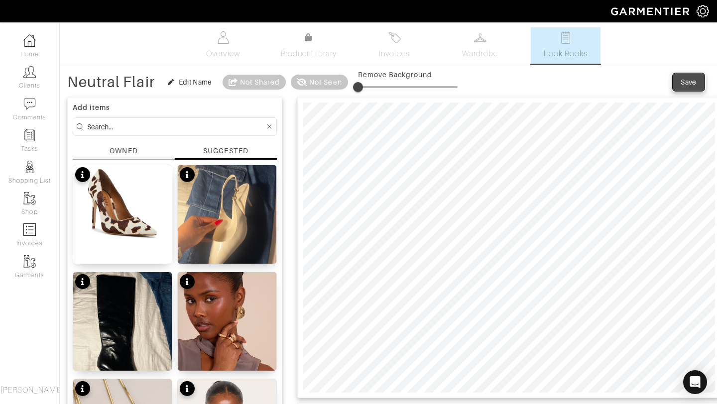
click at [694, 79] on div "Save" at bounding box center [689, 82] width 16 height 10
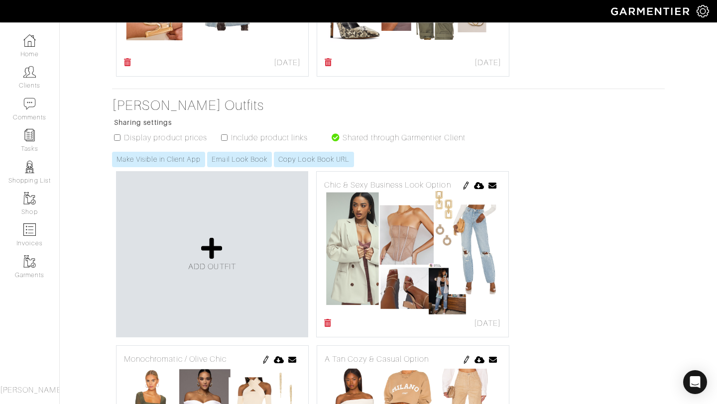
scroll to position [531, 0]
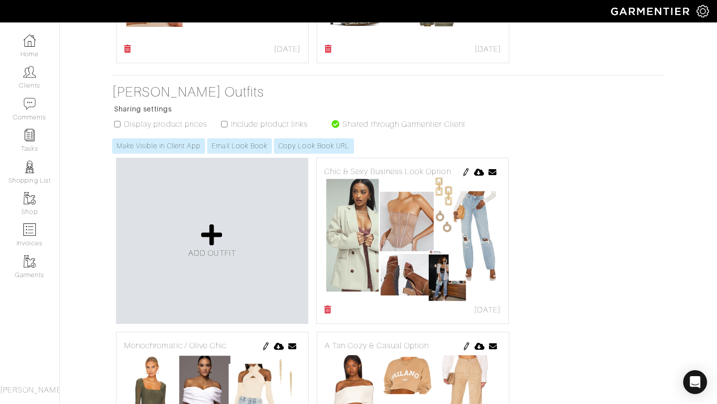
click at [330, 310] on icon at bounding box center [327, 310] width 7 height 8
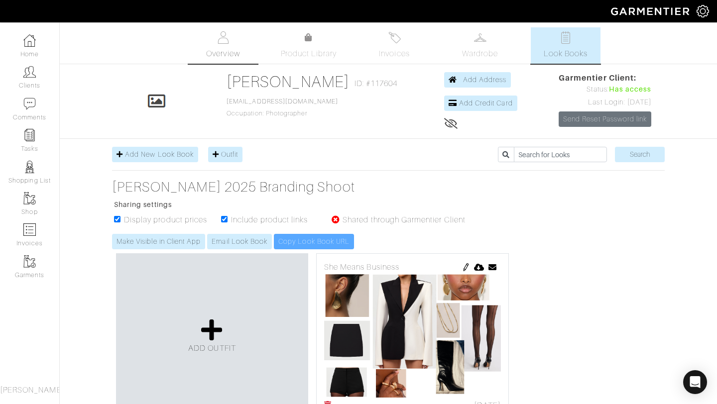
click at [231, 34] on link "Overview" at bounding box center [223, 45] width 70 height 36
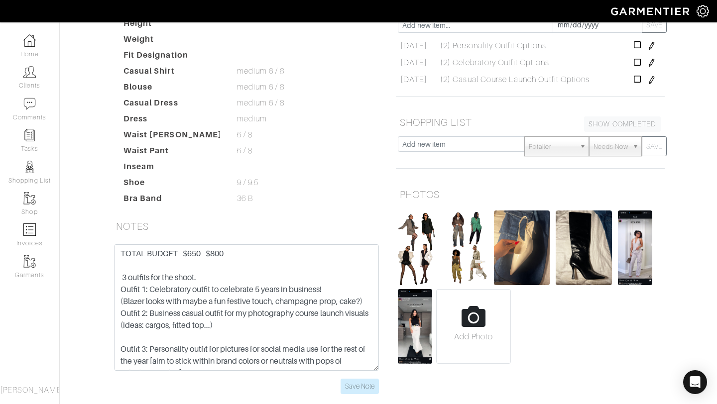
scroll to position [155, 0]
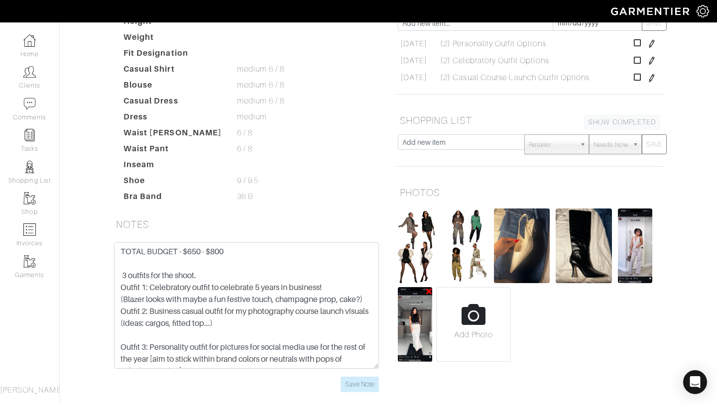
click at [411, 313] on img at bounding box center [415, 324] width 34 height 75
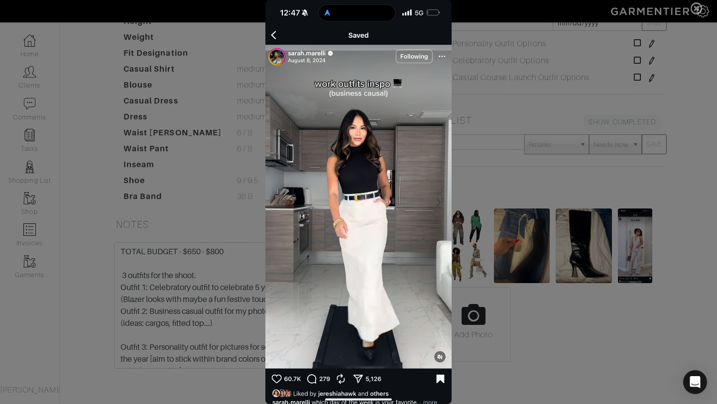
click at [491, 164] on span at bounding box center [358, 202] width 717 height 404
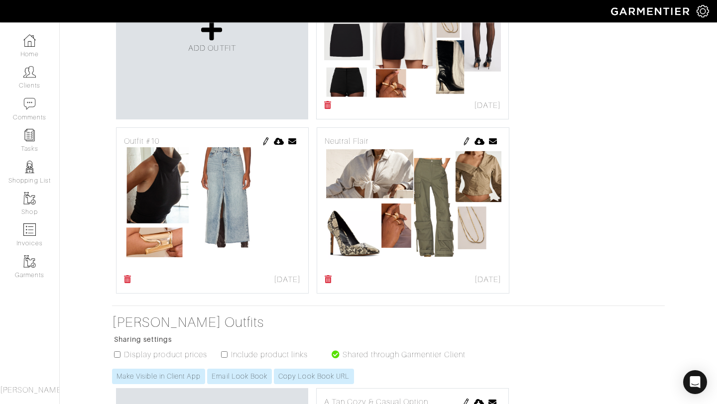
scroll to position [547, 0]
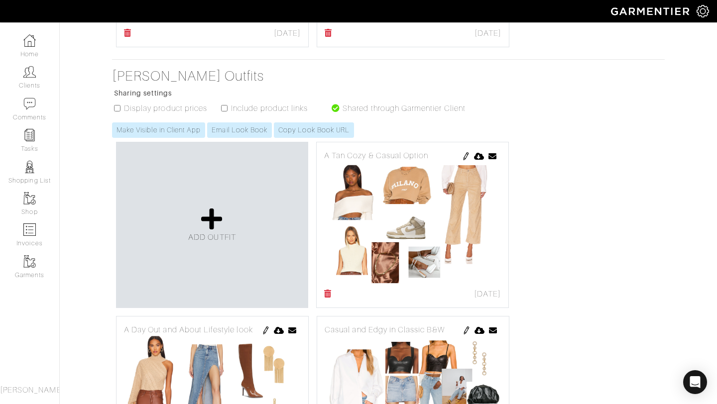
click at [330, 292] on icon at bounding box center [327, 294] width 7 height 8
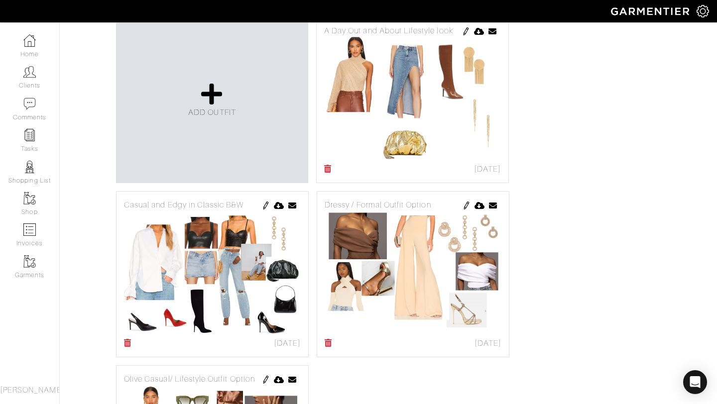
scroll to position [666, 0]
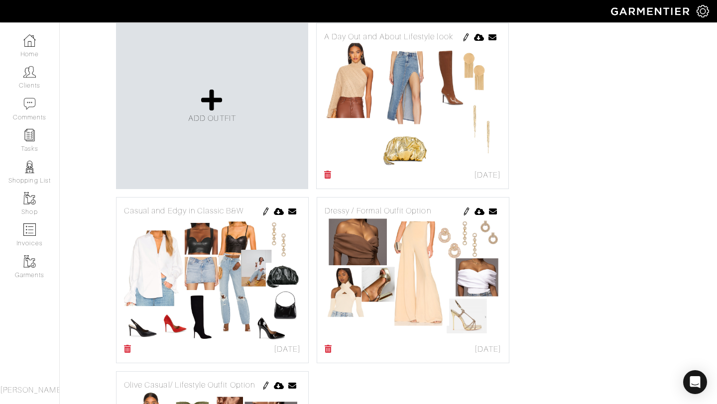
click at [329, 176] on icon at bounding box center [327, 175] width 7 height 8
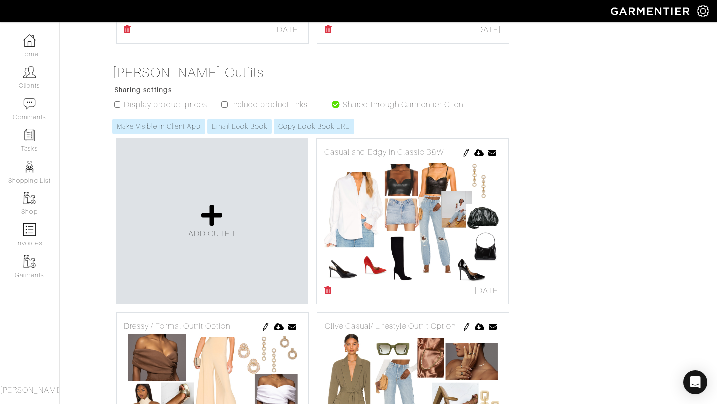
scroll to position [677, 0]
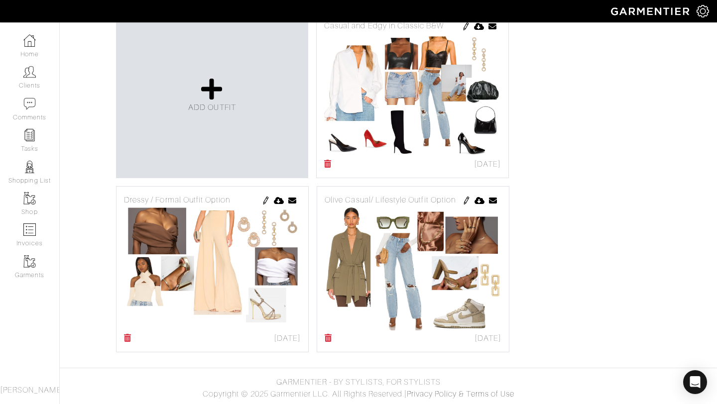
click at [330, 339] on icon at bounding box center [328, 338] width 7 height 8
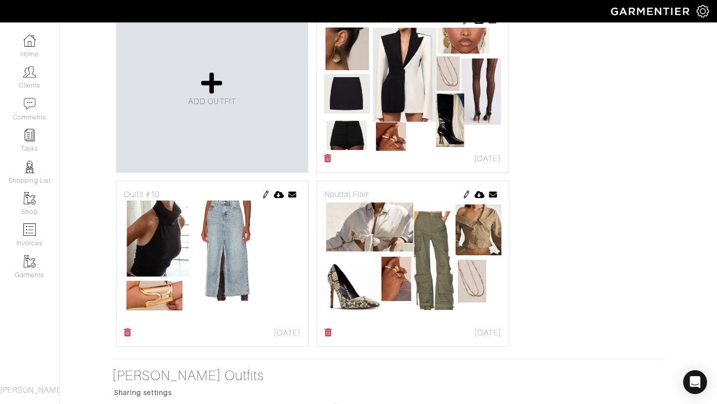
scroll to position [253, 0]
